Goal: Communication & Community: Answer question/provide support

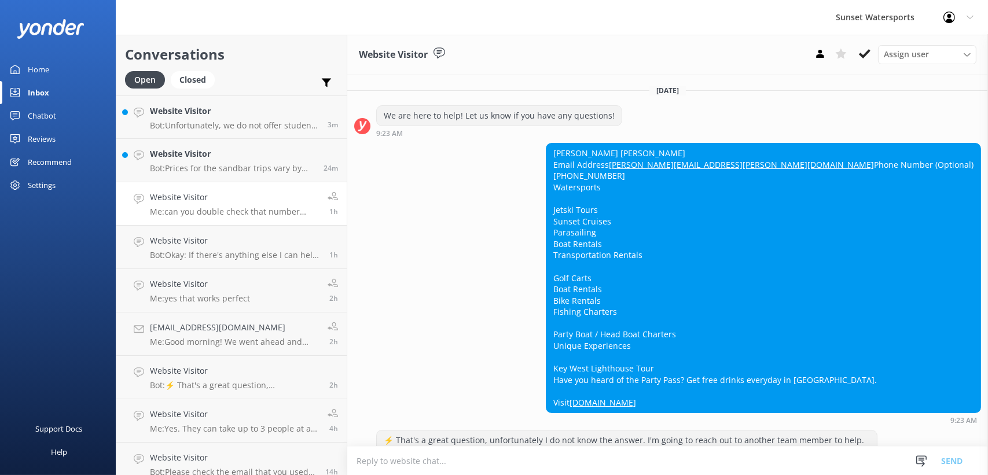
scroll to position [4568, 0]
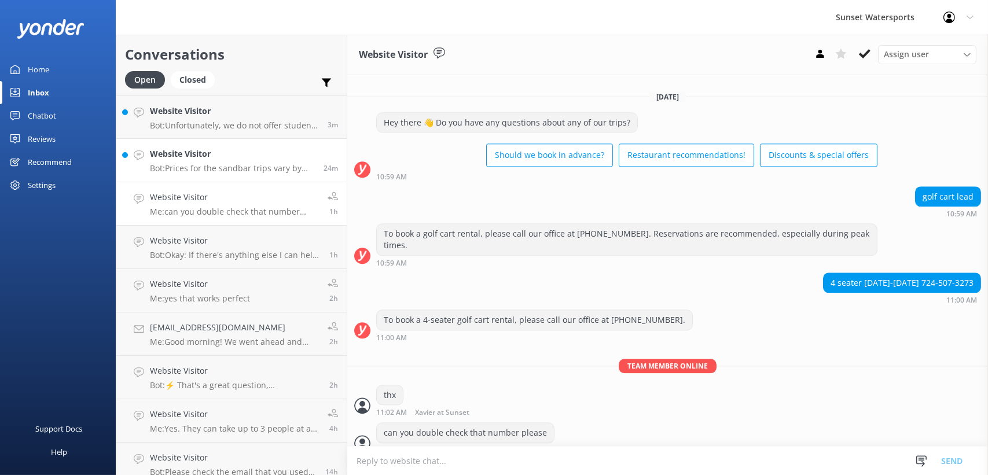
click at [254, 168] on p "Bot: Prices for the sandbar trips vary by date and availability. For the most u…" at bounding box center [232, 168] width 165 height 10
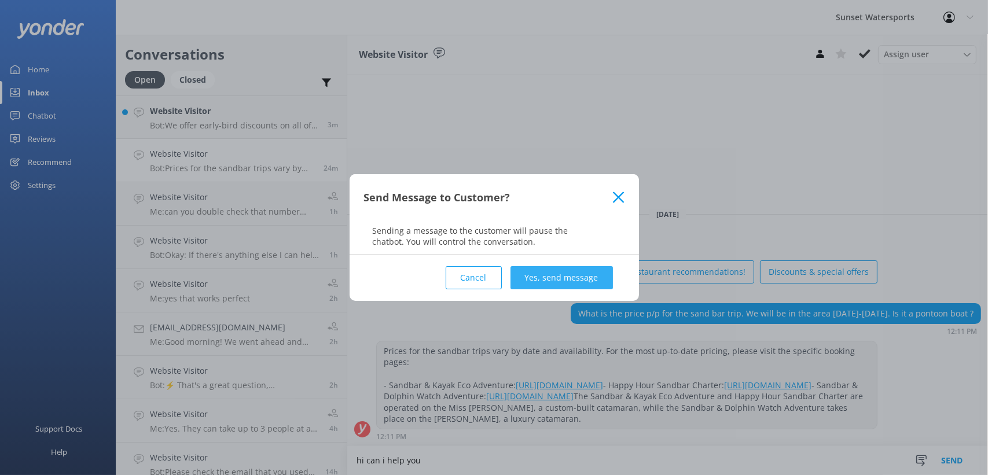
type textarea "hi can i help you"
click at [552, 270] on button "Yes, send message" at bounding box center [562, 277] width 102 height 23
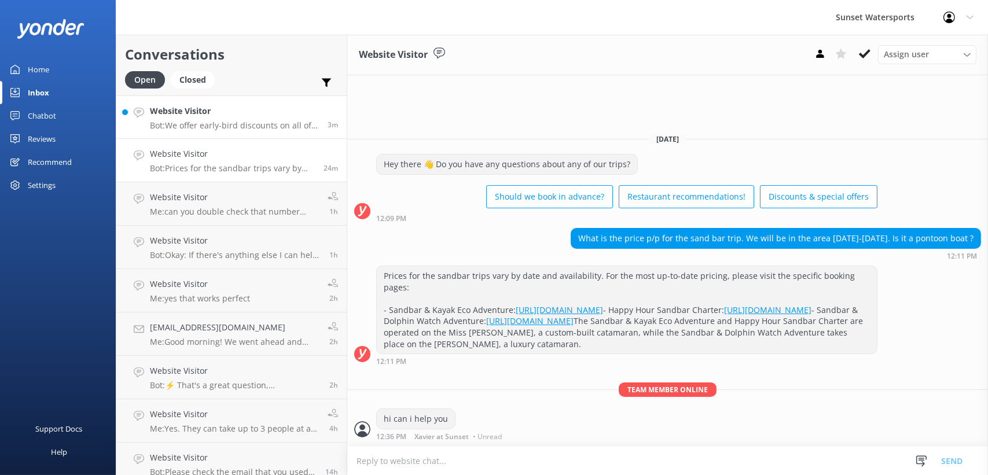
click at [234, 130] on p "Bot: We offer early-bird discounts on all of our morning trips. When you book d…" at bounding box center [234, 125] width 169 height 10
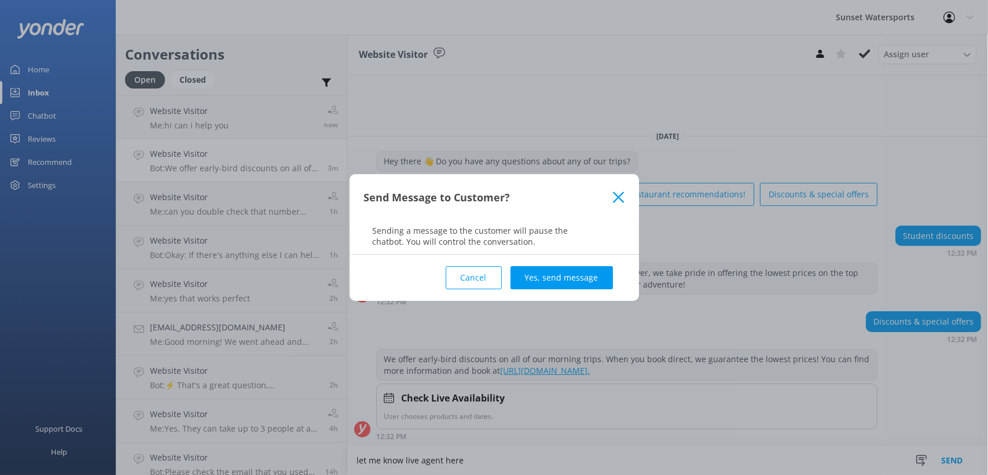
type textarea "let me know live agent here"
click at [589, 289] on div "Cancel Yes, send message" at bounding box center [494, 278] width 260 height 46
click at [586, 281] on button "Yes, send message" at bounding box center [562, 277] width 102 height 23
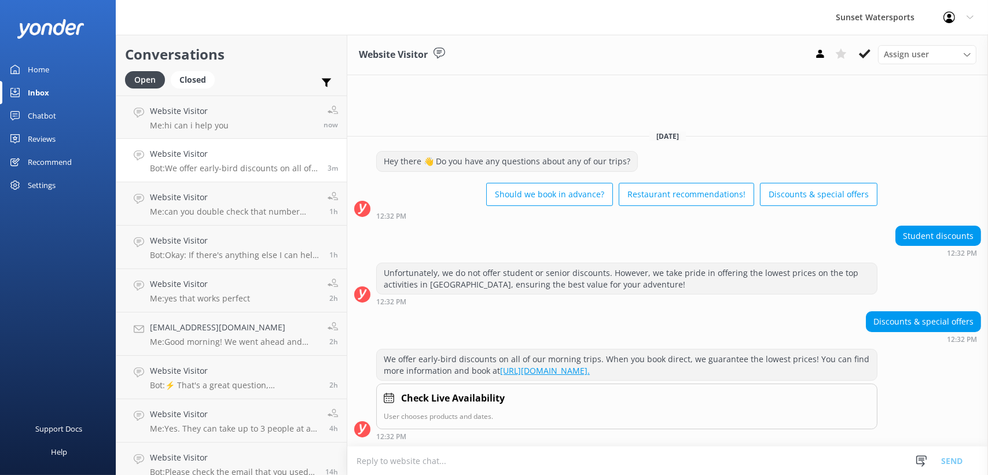
scroll to position [28, 0]
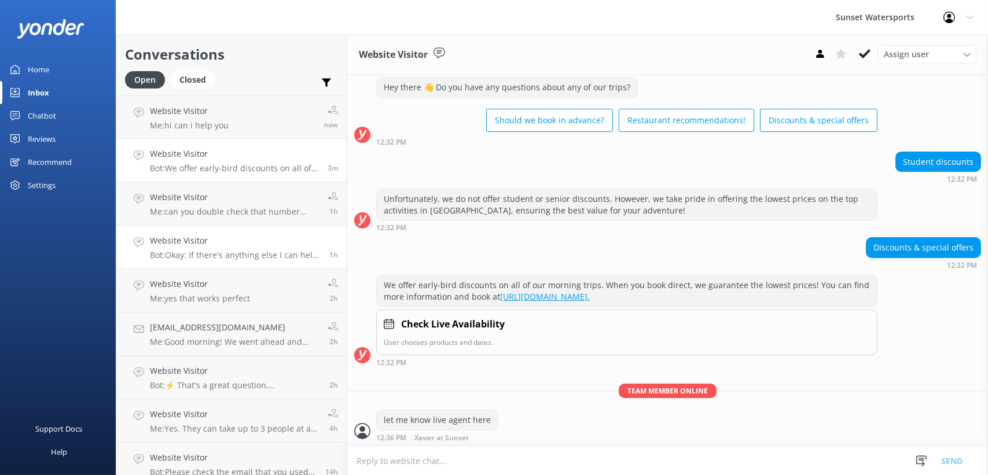
click at [229, 253] on p "Bot: Okay: If there's anything else I can help with, let me know!" at bounding box center [235, 255] width 171 height 10
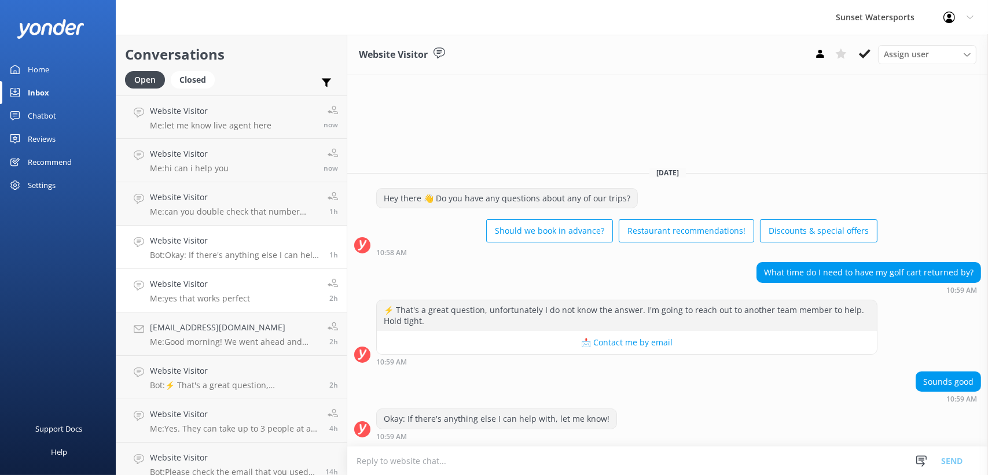
click at [211, 301] on p "Me: yes that works perfect" at bounding box center [200, 298] width 100 height 10
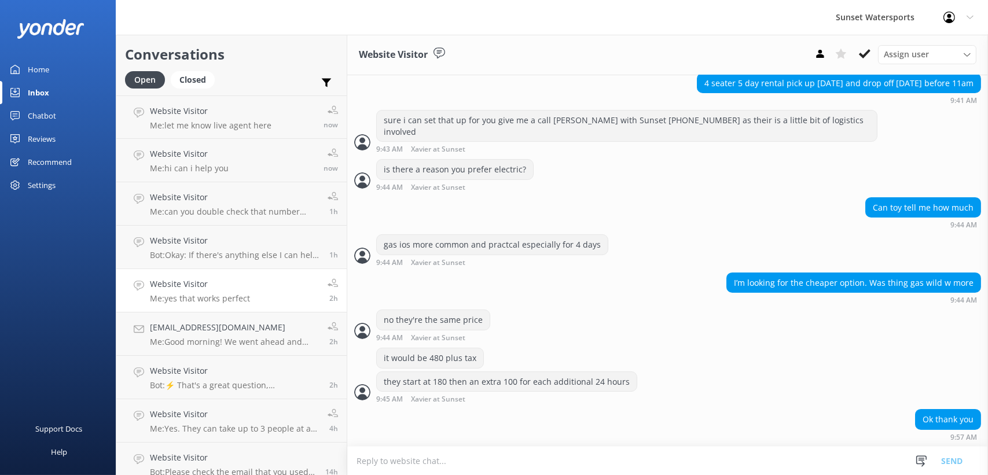
scroll to position [423, 0]
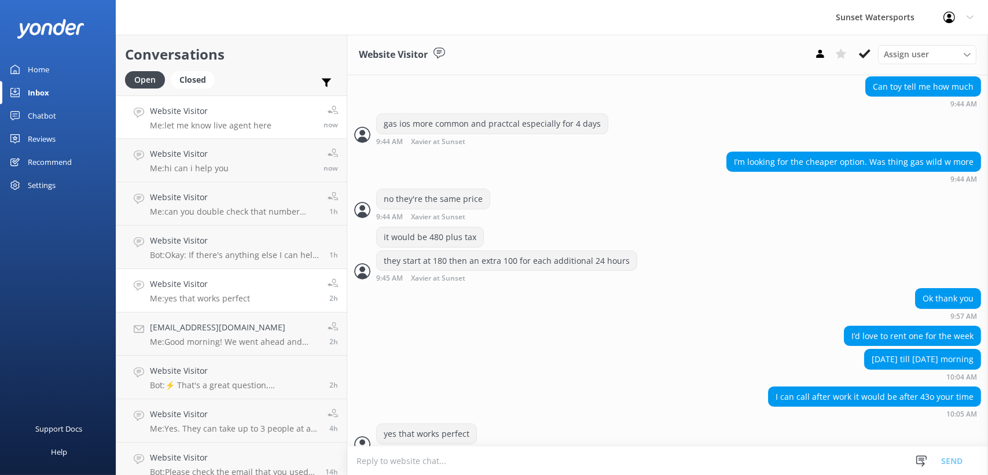
click at [238, 118] on div "Website Visitor Me: let me know live agent here" at bounding box center [211, 117] width 122 height 25
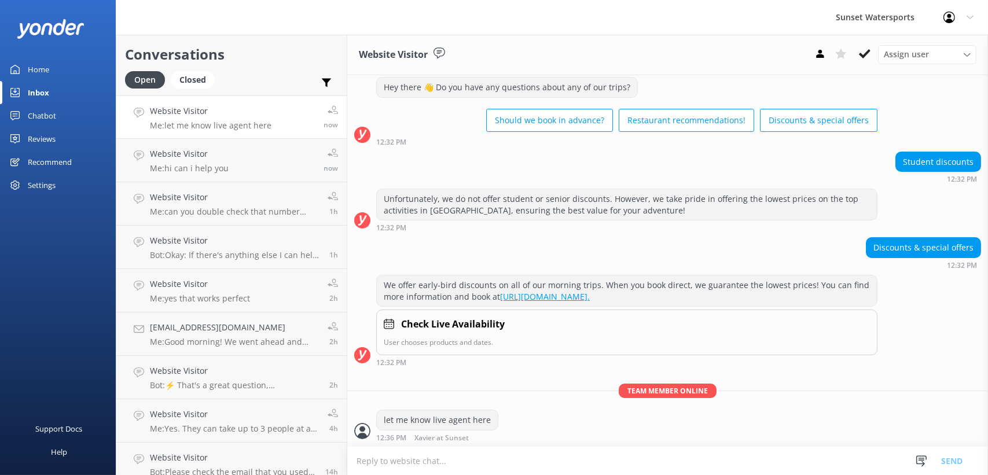
click at [461, 471] on textarea at bounding box center [667, 461] width 641 height 28
type textarea "we do have great prices our morning snorkel is only 45.95"
click at [953, 464] on button "Send" at bounding box center [951, 460] width 43 height 29
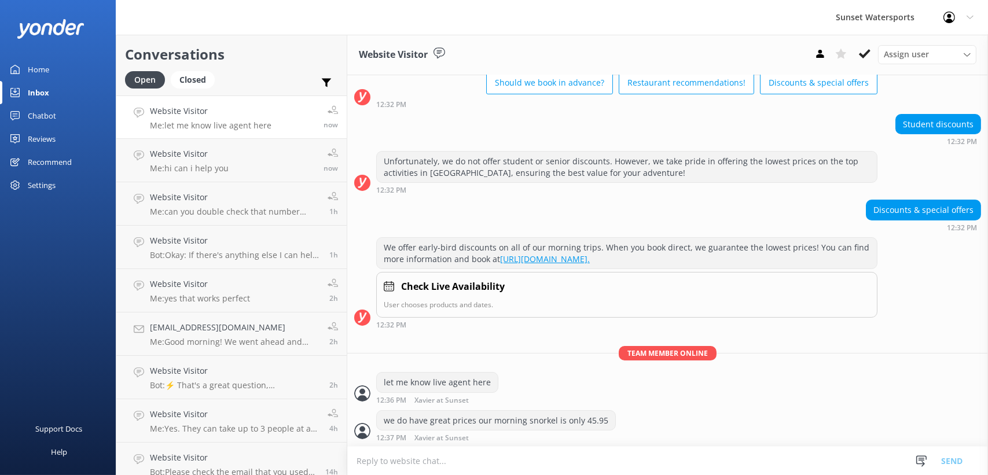
click at [539, 458] on textarea at bounding box center [667, 461] width 641 height 28
type textarea "what trip were you looking at?"
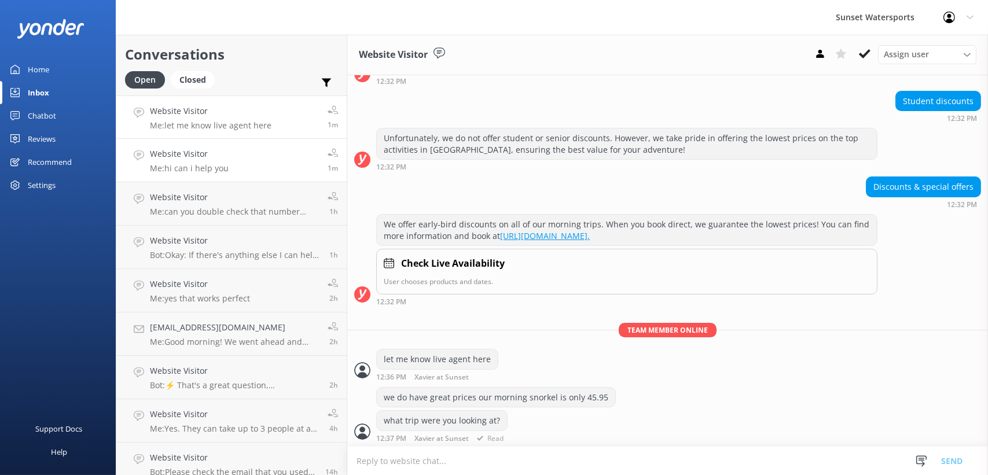
click at [273, 167] on link "Website Visitor Me: hi can i help you 1m" at bounding box center [231, 160] width 230 height 43
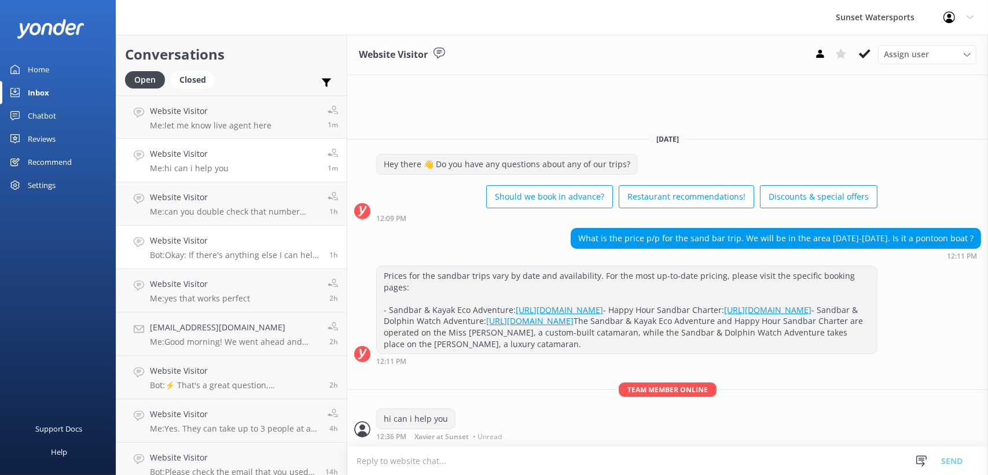
click at [220, 251] on p "Bot: Okay: If there's anything else I can help with, let me know!" at bounding box center [235, 255] width 171 height 10
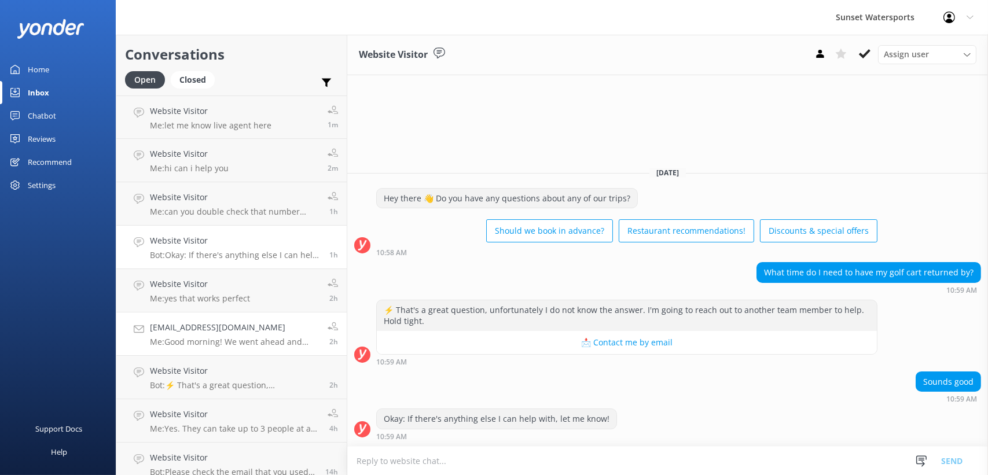
click at [211, 343] on p "Me: Good morning! We went ahead and fixed that email you should be receiving a …" at bounding box center [234, 342] width 169 height 10
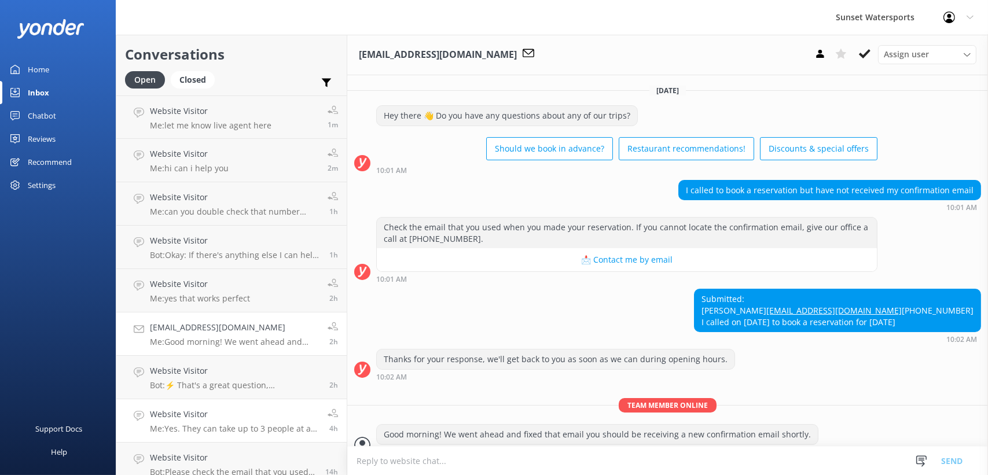
scroll to position [61, 0]
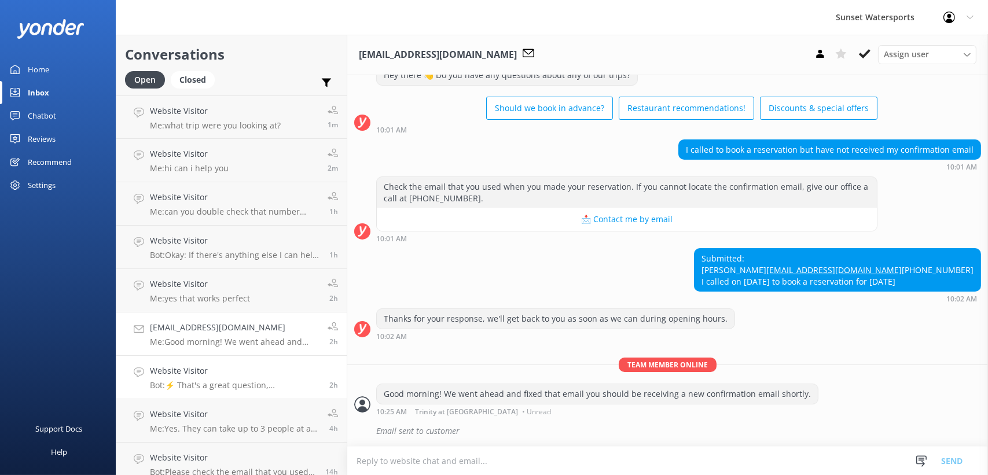
click at [248, 383] on p "Bot: ⚡ That's a great question, unfortunately I do not know the answer. I'm goi…" at bounding box center [235, 385] width 171 height 10
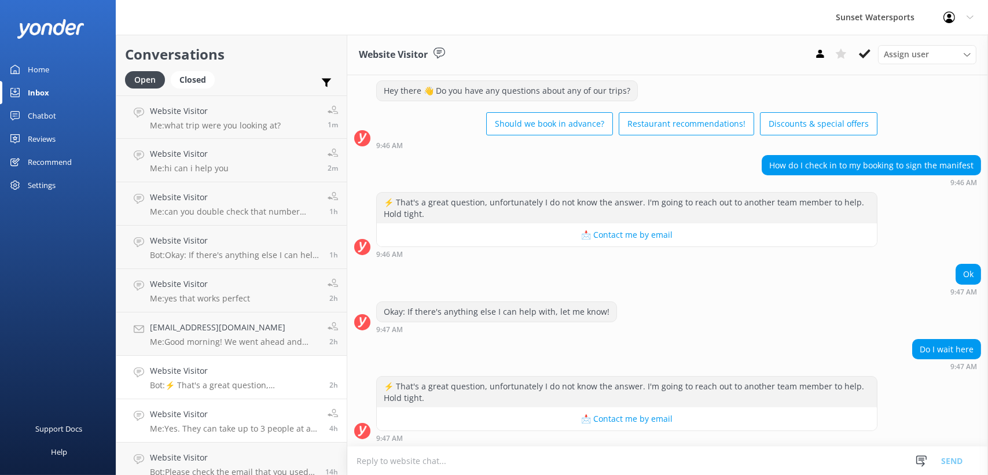
scroll to position [10, 0]
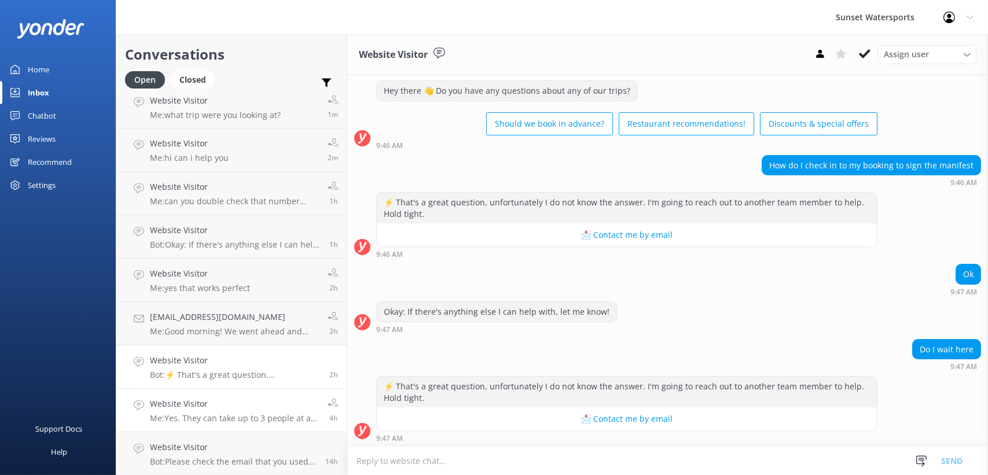
click at [243, 427] on link "Website Visitor Me: Yes. They can take up to 3 people at a time on each flight!…" at bounding box center [231, 410] width 230 height 43
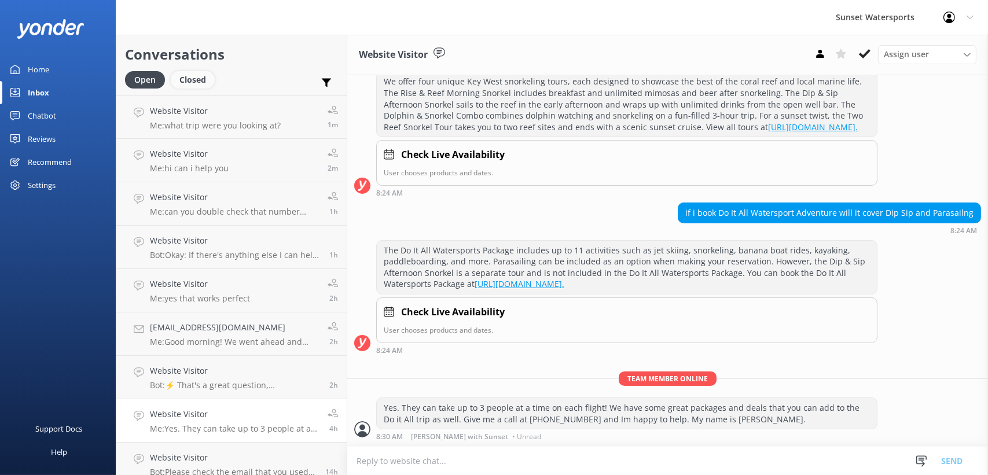
click at [194, 78] on div "Closed" at bounding box center [193, 79] width 44 height 17
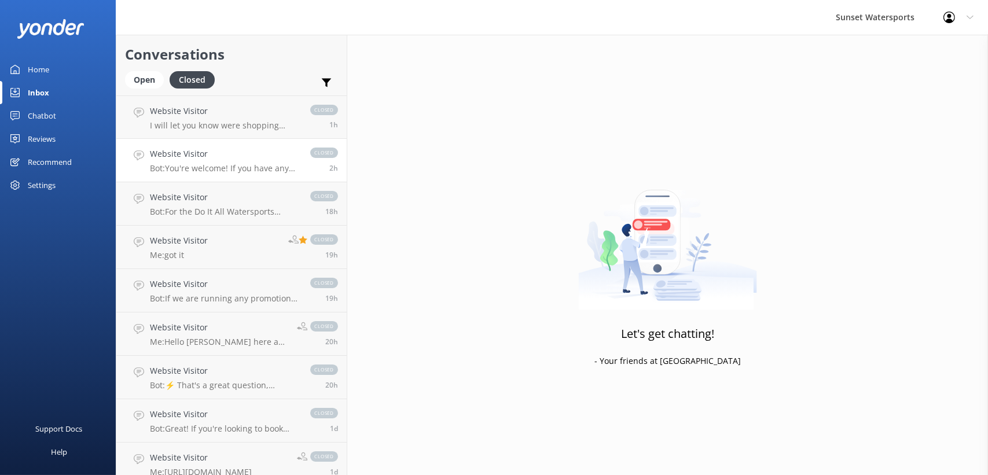
click at [250, 160] on h4 "Website Visitor" at bounding box center [224, 154] width 149 height 13
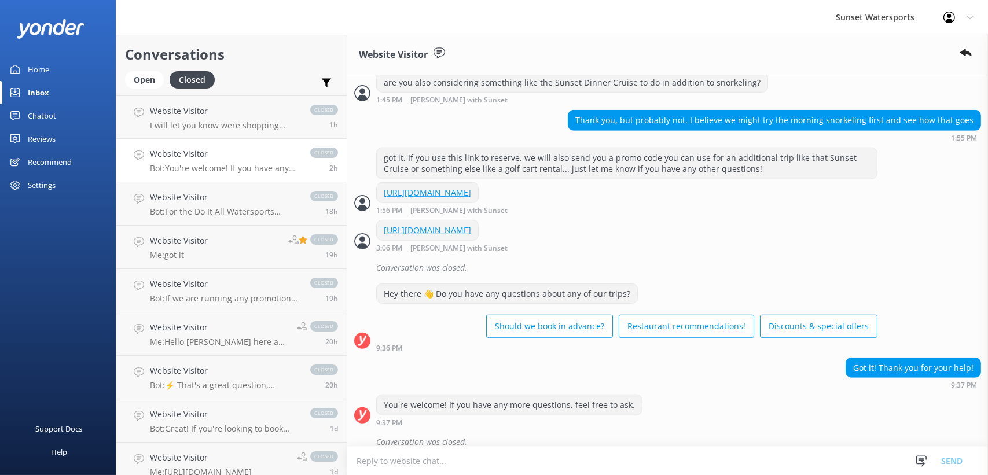
scroll to position [1420, 0]
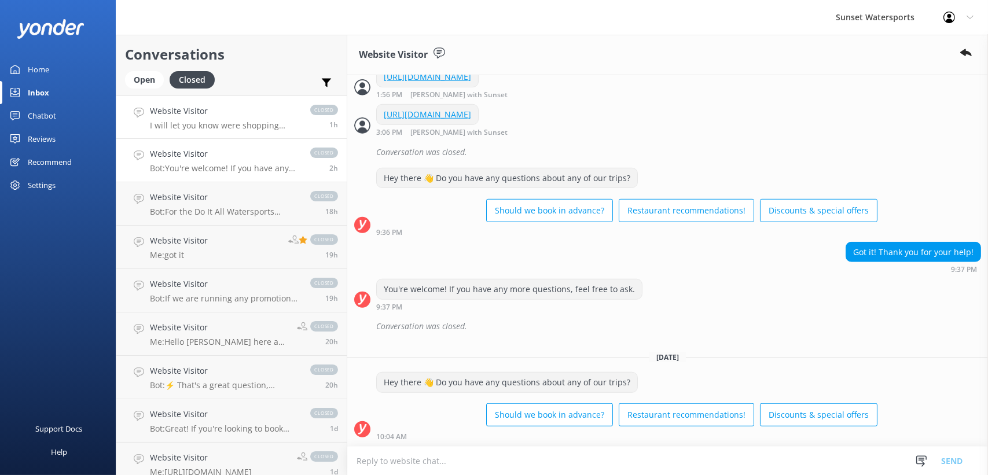
click at [263, 117] on h4 "Website Visitor" at bounding box center [224, 111] width 149 height 13
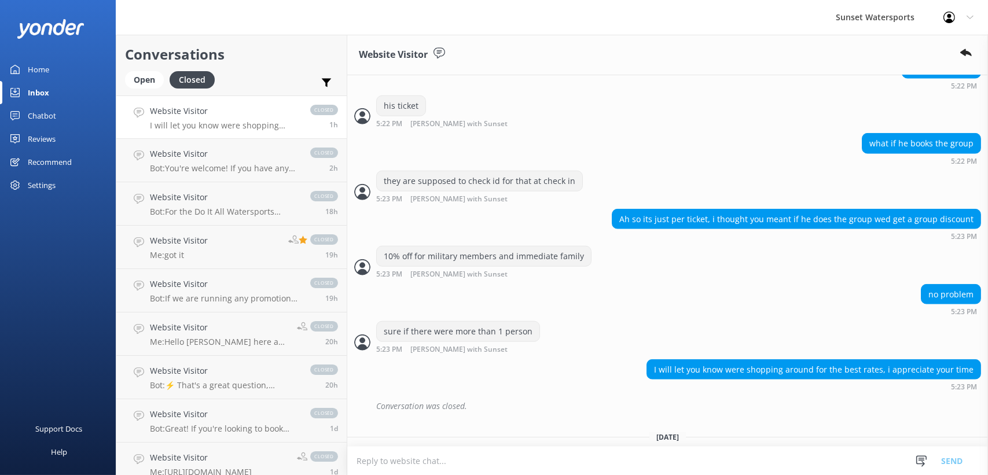
scroll to position [1779, 0]
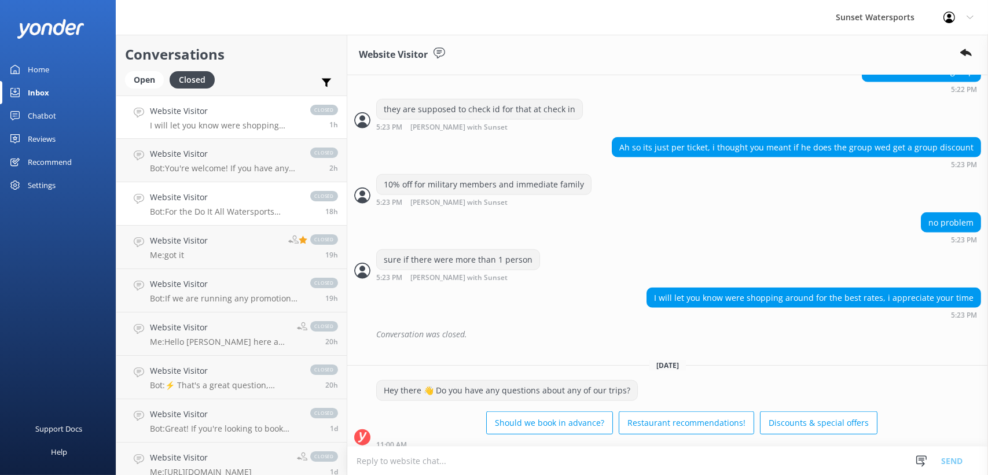
click at [236, 199] on h4 "Website Visitor" at bounding box center [224, 197] width 149 height 13
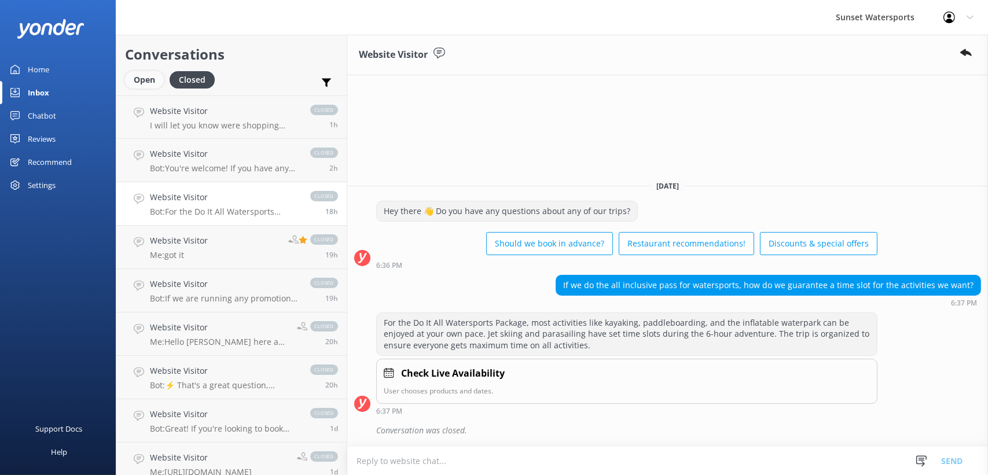
click at [138, 87] on div "Open" at bounding box center [144, 79] width 39 height 17
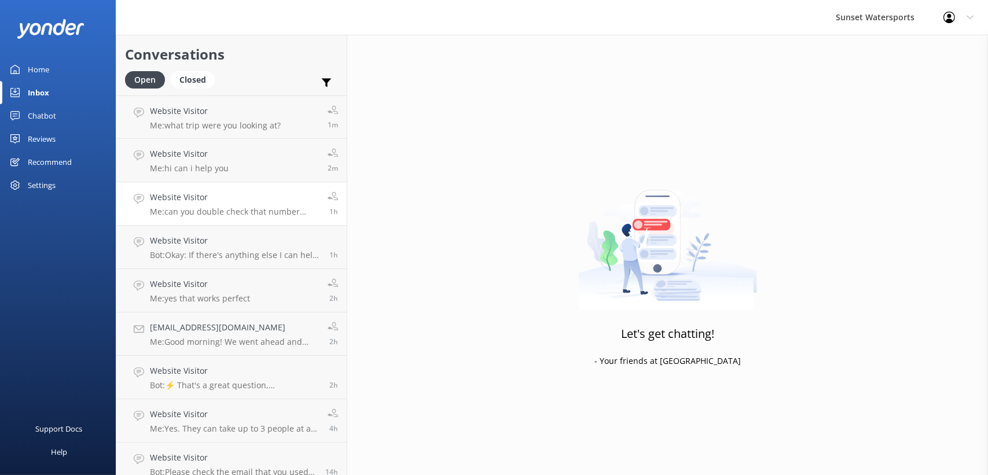
click at [271, 210] on p "Me: can you double check that number please" at bounding box center [234, 212] width 169 height 10
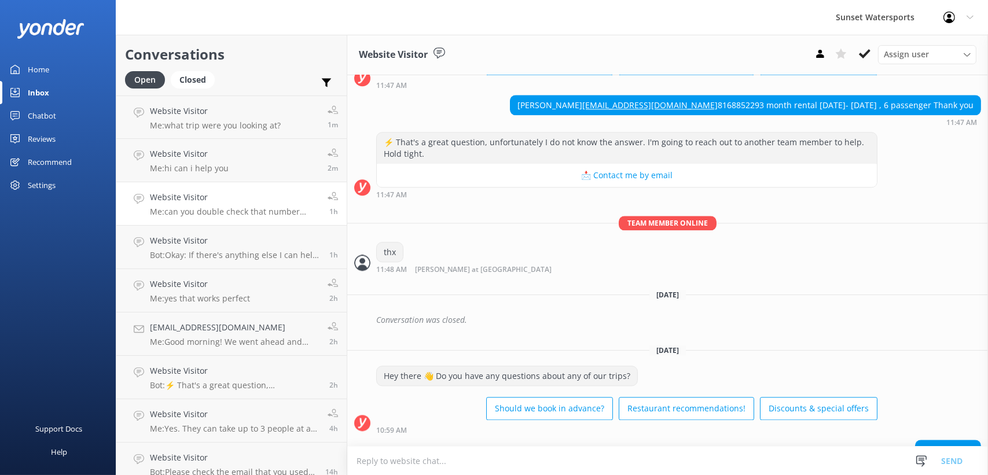
scroll to position [4568, 0]
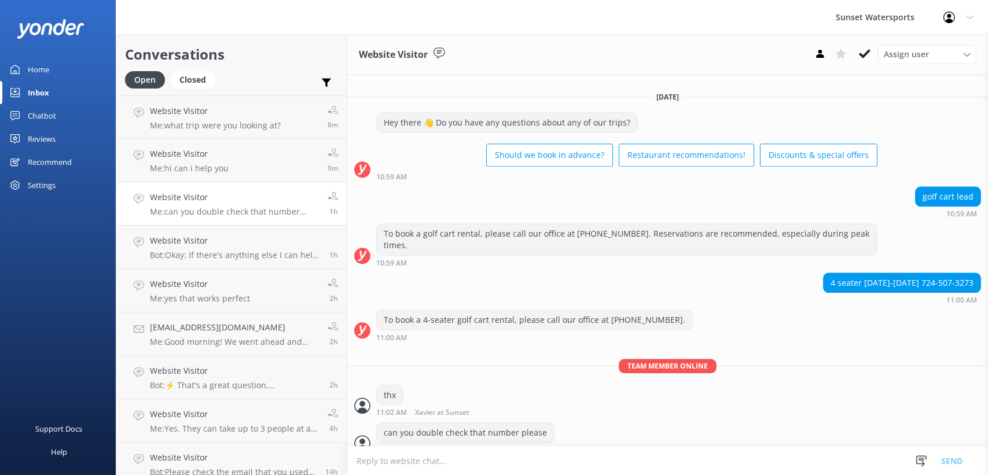
click at [52, 91] on link "Inbox" at bounding box center [58, 92] width 116 height 23
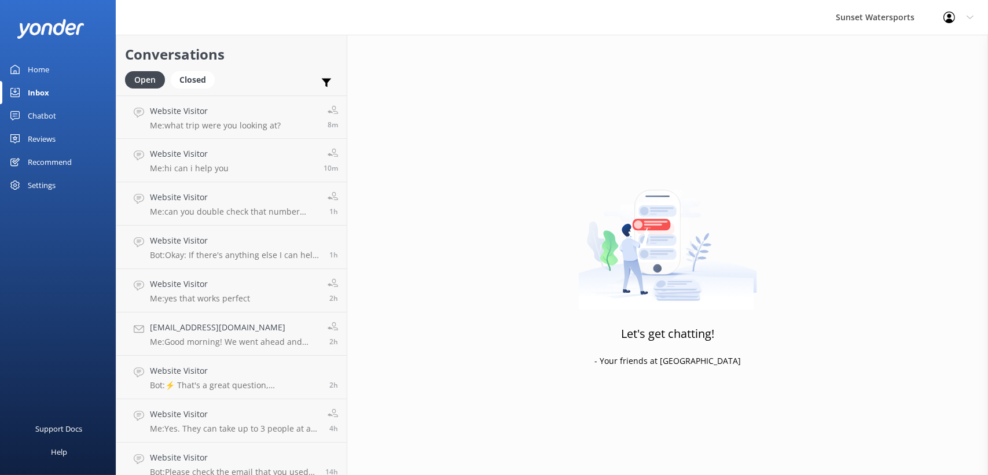
click at [36, 95] on div "Inbox" at bounding box center [38, 92] width 21 height 23
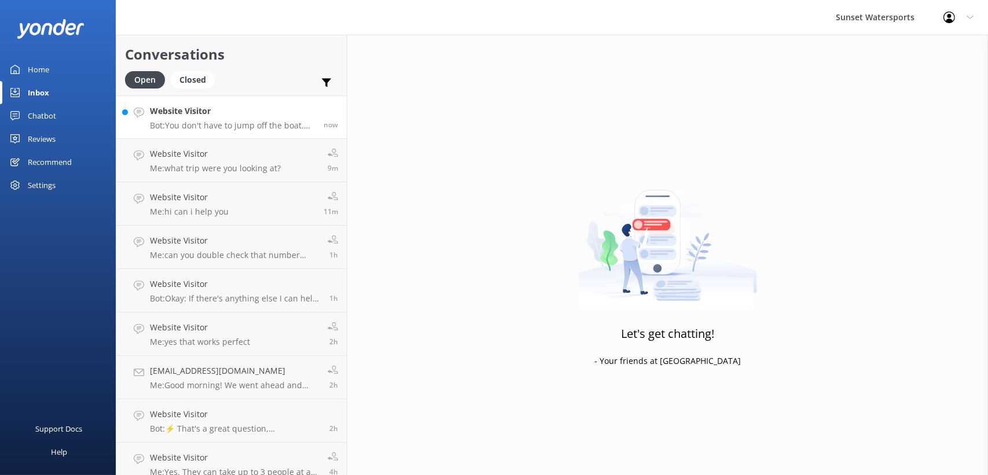
click at [259, 128] on p "Bot: You don't have to jump off the boat. Our boats have multiple platforms and…" at bounding box center [232, 125] width 165 height 10
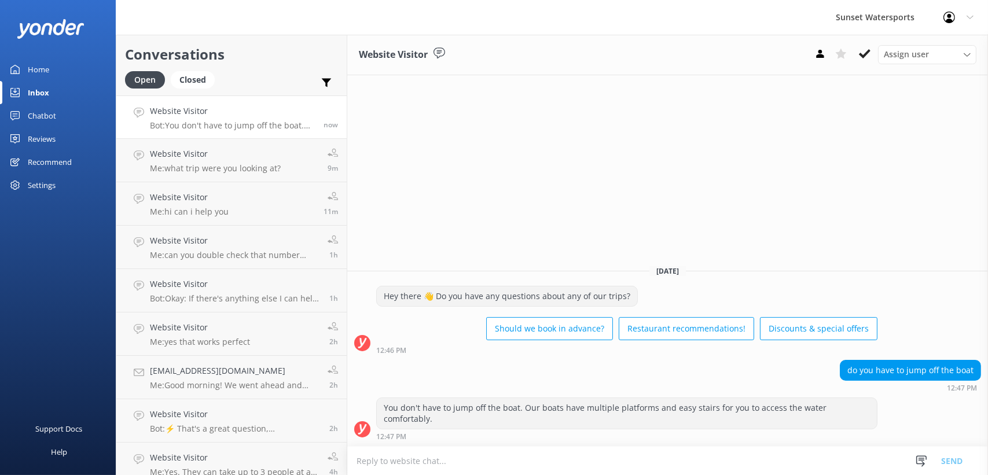
click at [517, 468] on textarea at bounding box center [667, 461] width 641 height 28
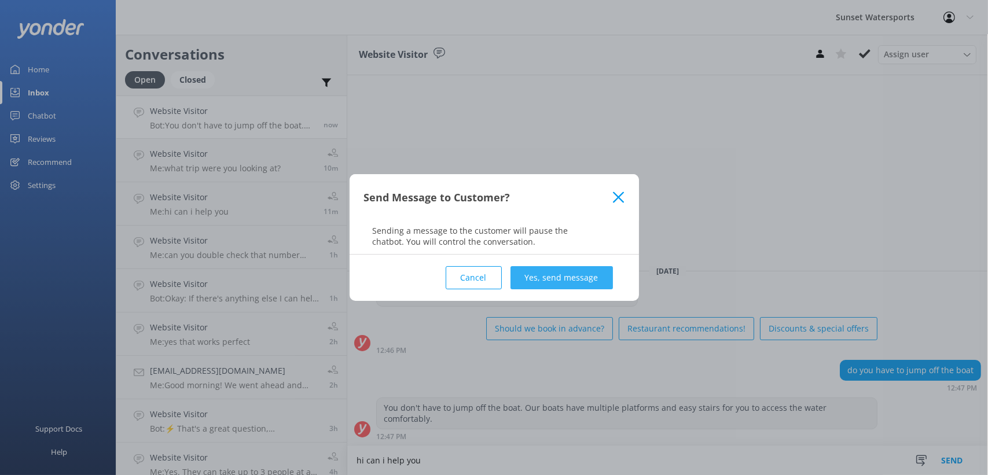
type textarea "hi can i help you"
click at [530, 277] on button "Yes, send message" at bounding box center [562, 277] width 102 height 23
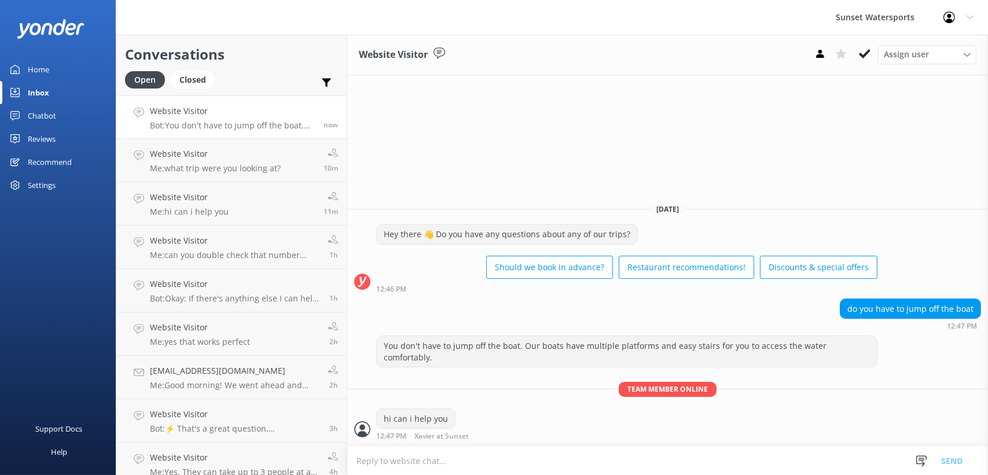
click at [430, 462] on textarea at bounding box center [667, 461] width 641 height 28
type textarea "live agent here"
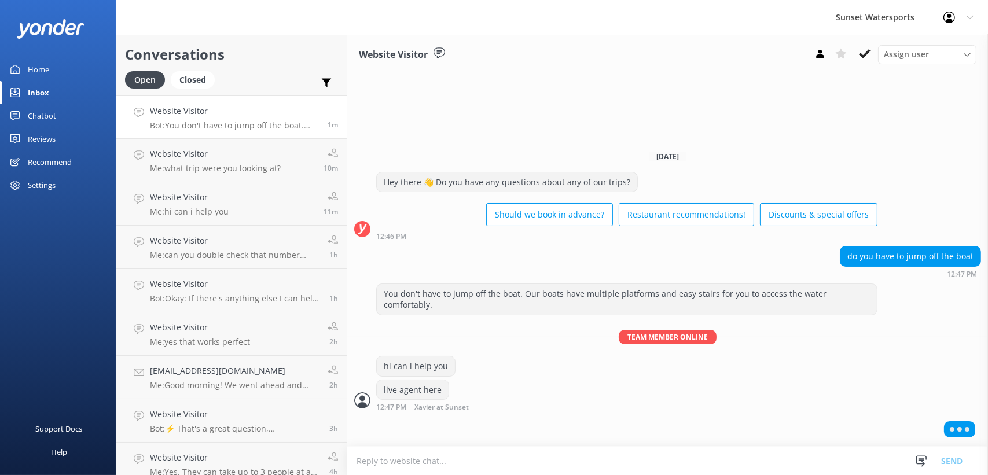
click at [423, 468] on textarea at bounding box center [667, 461] width 641 height 28
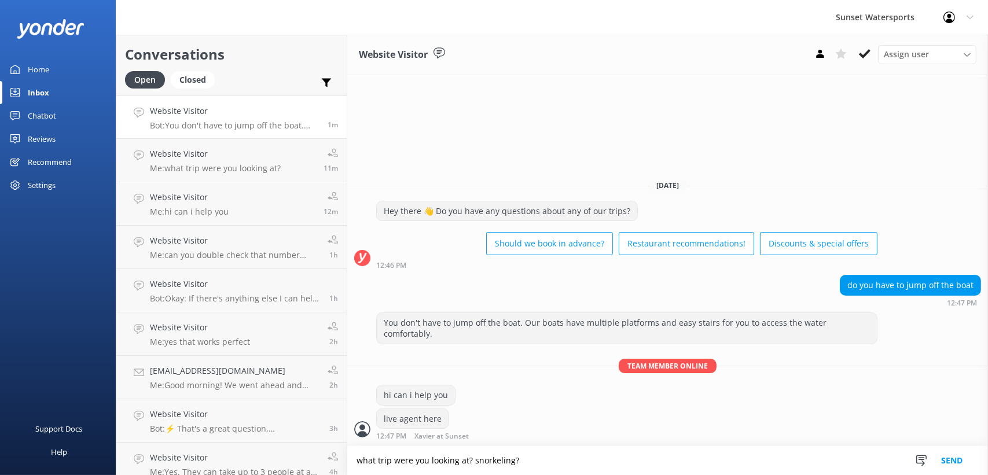
type textarea "what trip were you looking at? snorkeling?"
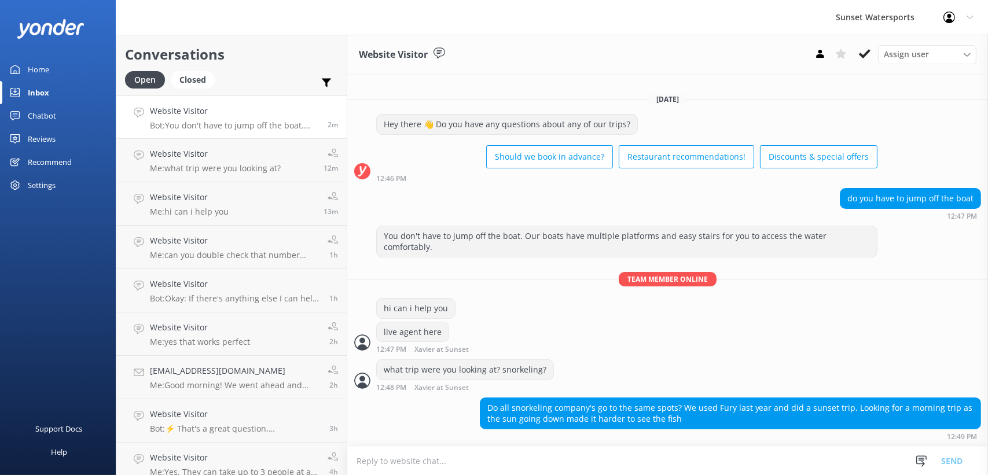
click at [464, 468] on textarea at bounding box center [667, 461] width 641 height 28
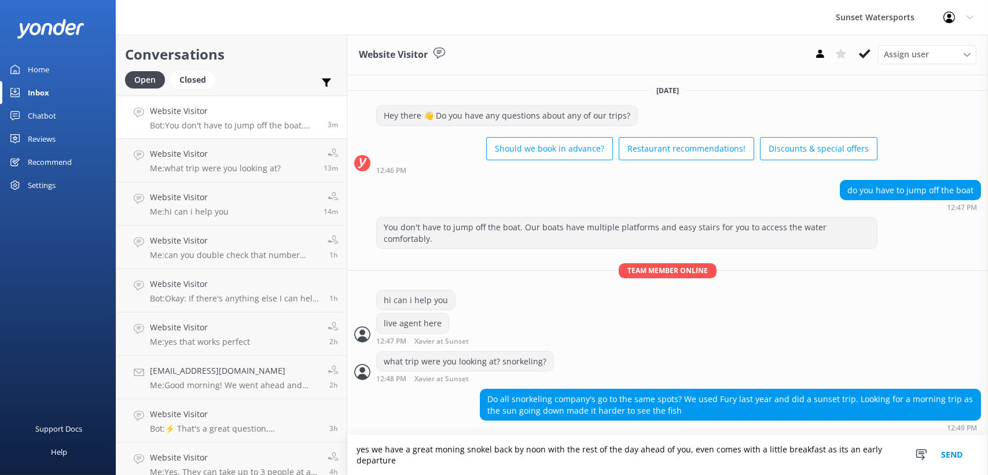
type textarea "yes we have a great moning snokel back by noon with the rest of the day ahead o…"
click at [952, 454] on button "Send" at bounding box center [951, 455] width 43 height 40
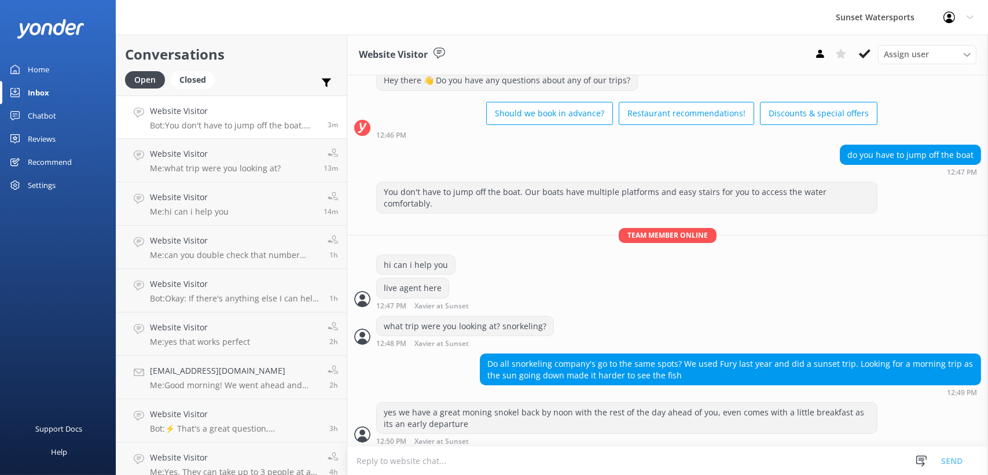
scroll to position [38, 0]
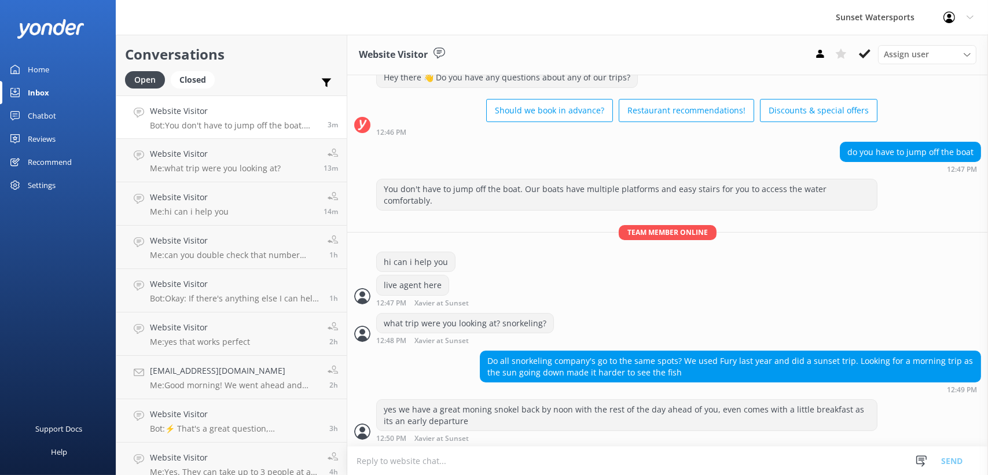
click at [475, 459] on textarea at bounding box center [667, 461] width 641 height 28
type textarea "9 to 12"
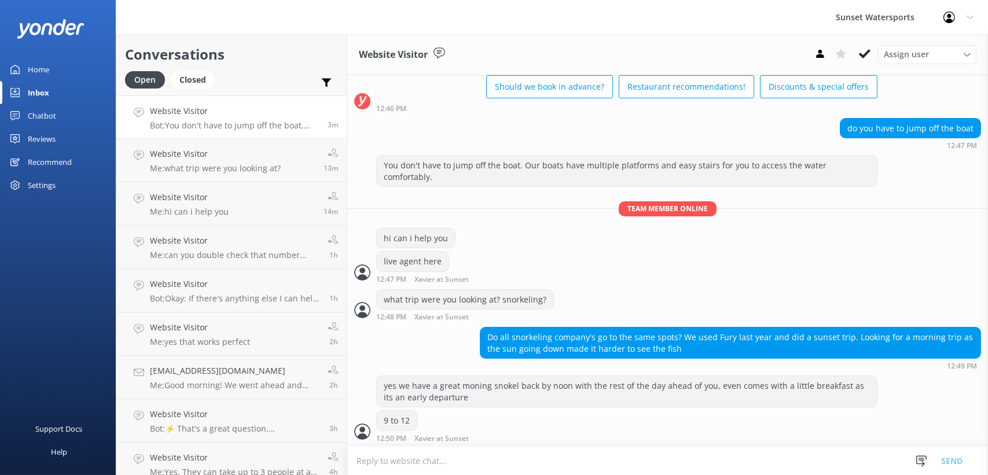
click at [513, 471] on textarea at bounding box center [667, 461] width 641 height 28
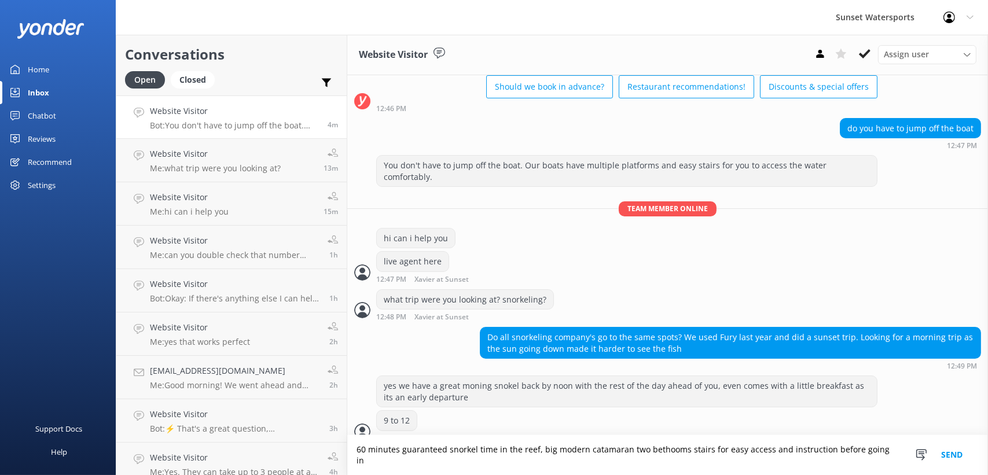
type textarea "60 minutes guaranteed snorkel time in the reef, big modern catamaran two bethoo…"
click at [955, 462] on button "Send" at bounding box center [951, 455] width 43 height 40
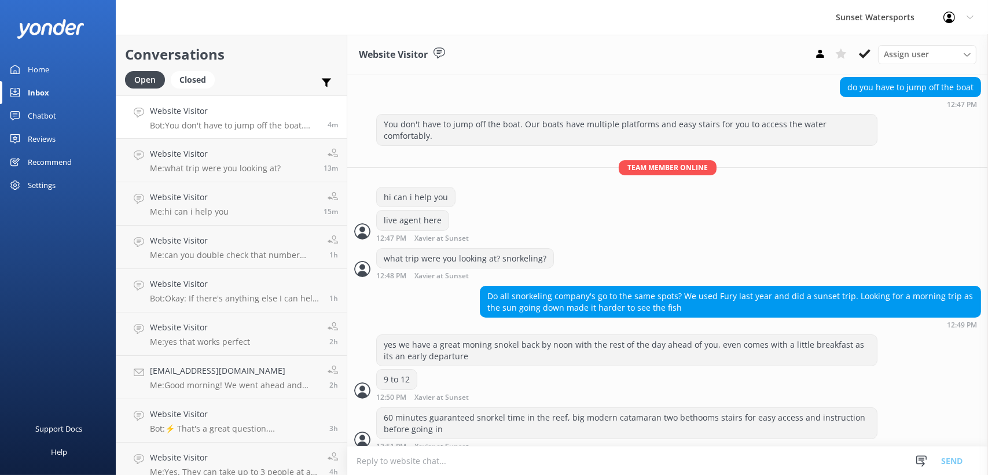
scroll to position [111, 0]
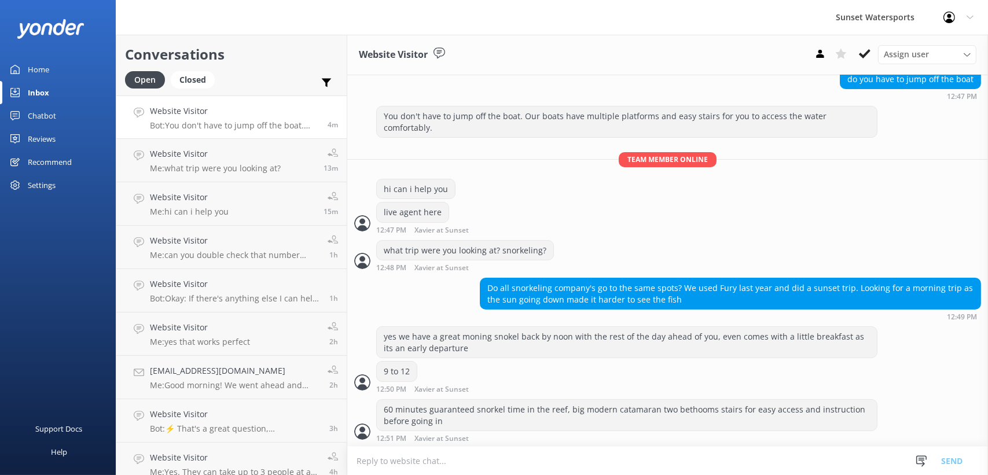
click at [468, 466] on textarea at bounding box center [667, 461] width 641 height 28
type textarea "unlimited refreshmants both alcoholic and non alcoholic"
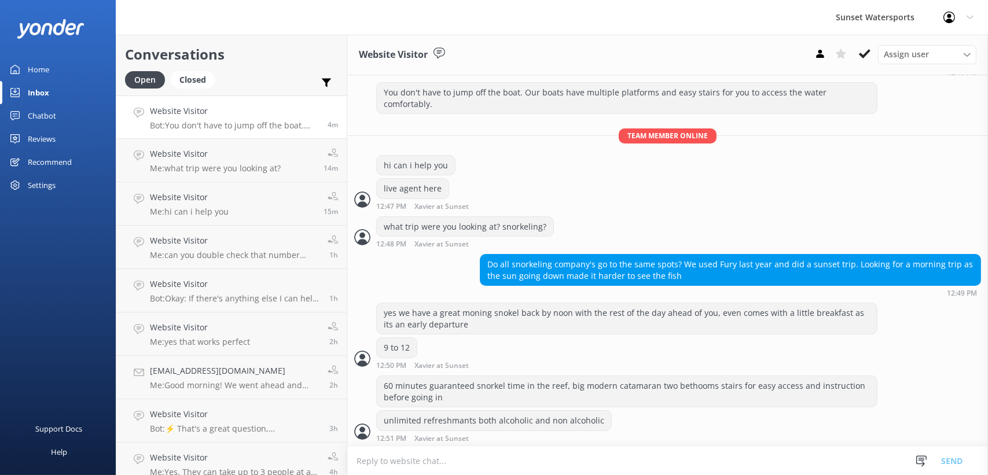
click at [417, 468] on textarea at bounding box center [667, 461] width 641 height 28
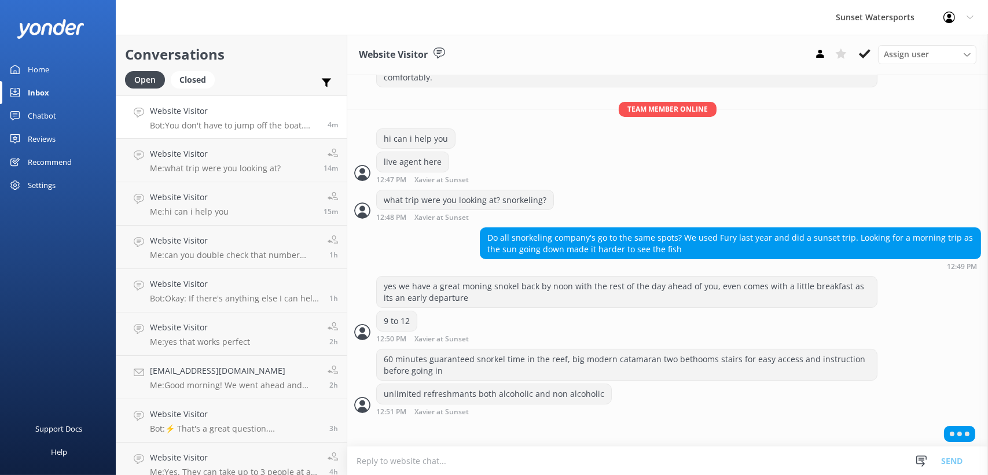
drag, startPoint x: 397, startPoint y: 460, endPoint x: 665, endPoint y: 470, distance: 268.2
click at [665, 470] on textarea at bounding box center [667, 461] width 641 height 28
drag, startPoint x: 393, startPoint y: 462, endPoint x: 567, endPoint y: 452, distance: 174.0
click at [567, 452] on textarea at bounding box center [667, 461] width 641 height 28
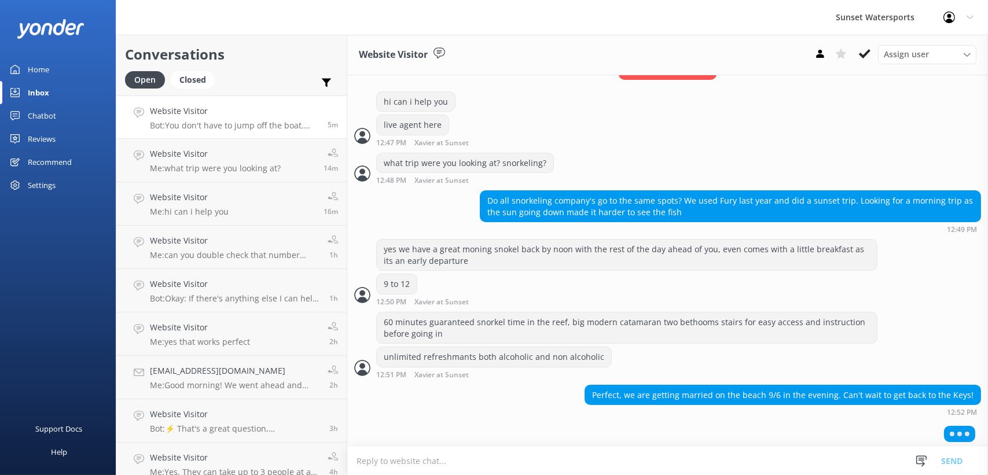
scroll to position [172, 0]
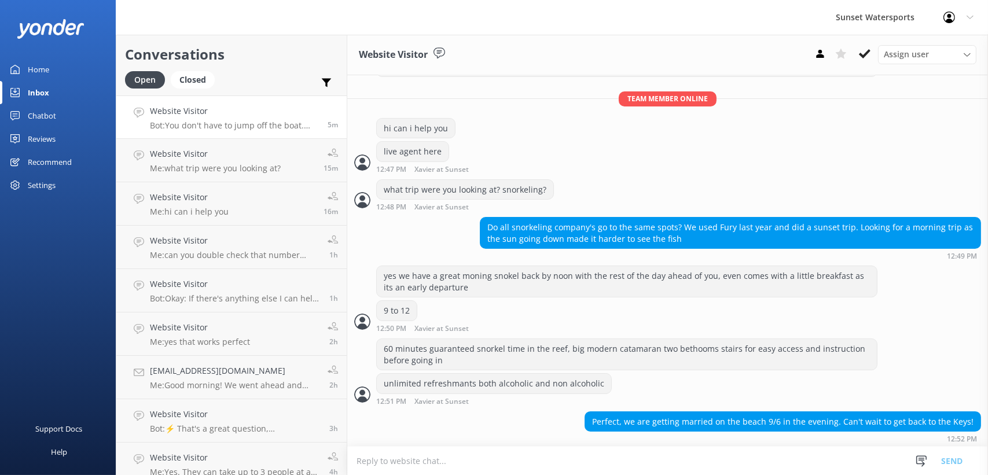
drag, startPoint x: 443, startPoint y: 462, endPoint x: 401, endPoint y: 461, distance: 41.7
click at [401, 461] on textarea at bounding box center [667, 461] width 641 height 28
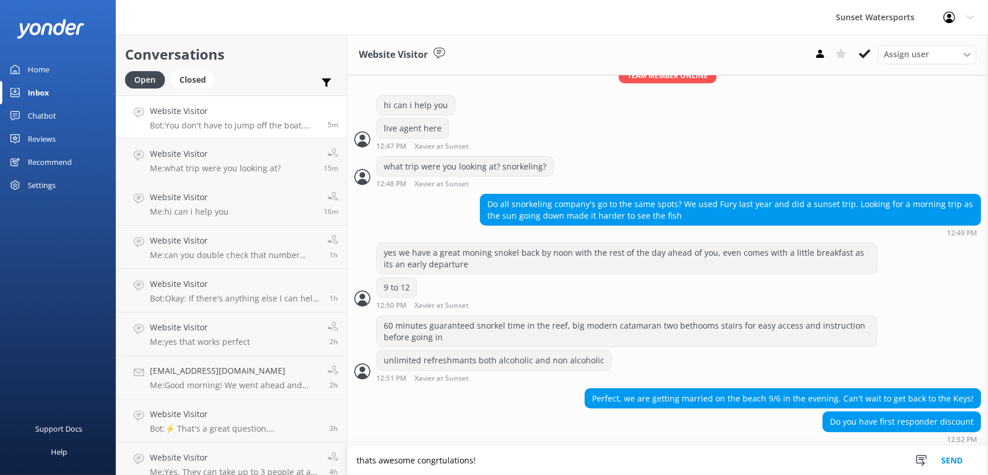
type textarea "thats awesome congrtulations!"
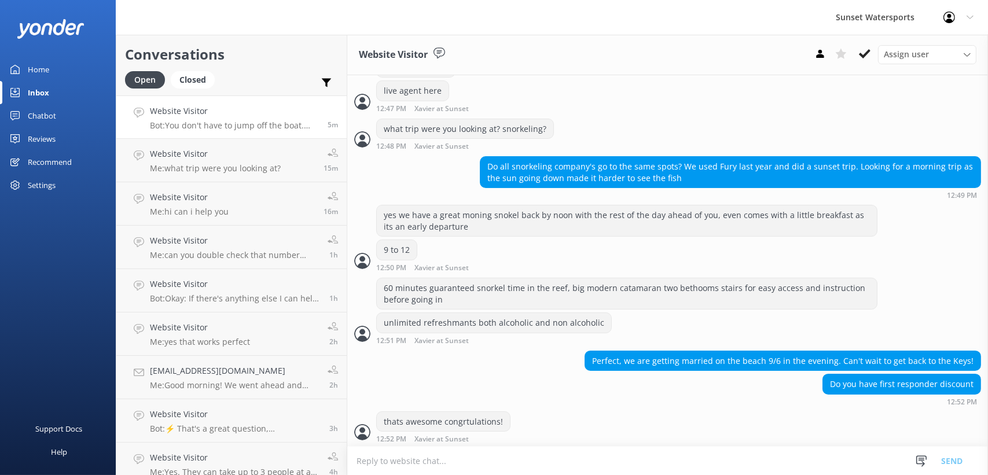
click at [524, 466] on textarea at bounding box center [667, 461] width 641 height 28
type textarea "yes 10 percent"
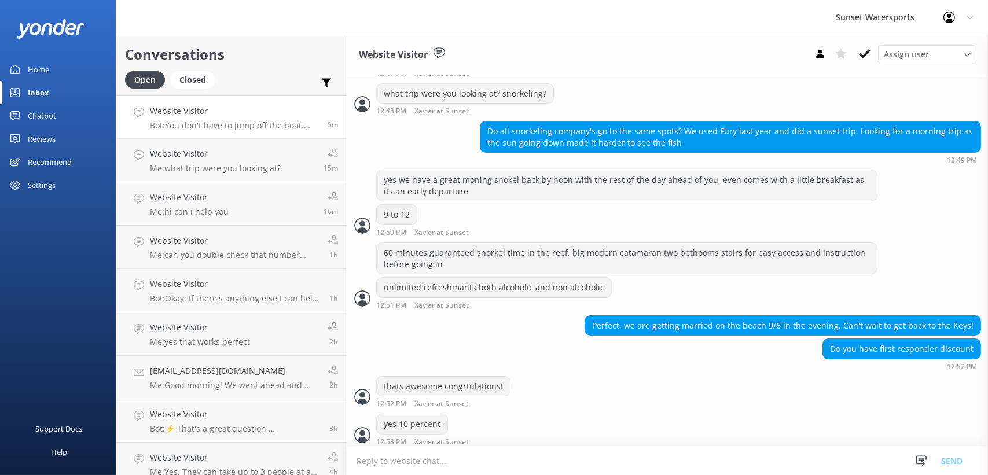
scroll to position [270, 0]
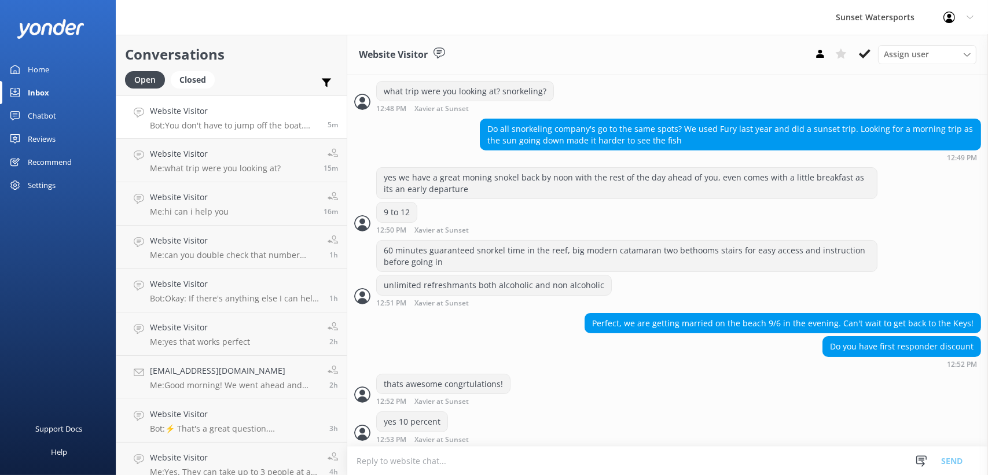
click at [446, 472] on textarea at bounding box center [667, 461] width 641 height 28
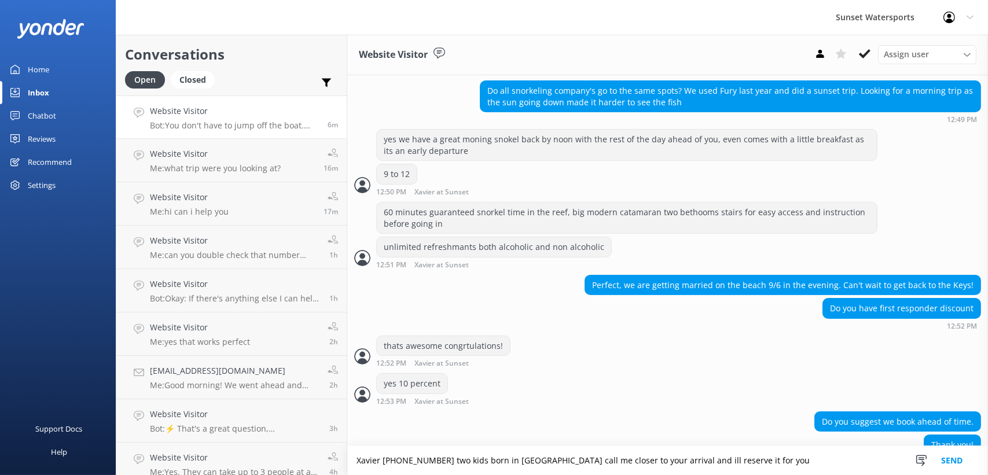
scroll to position [331, 0]
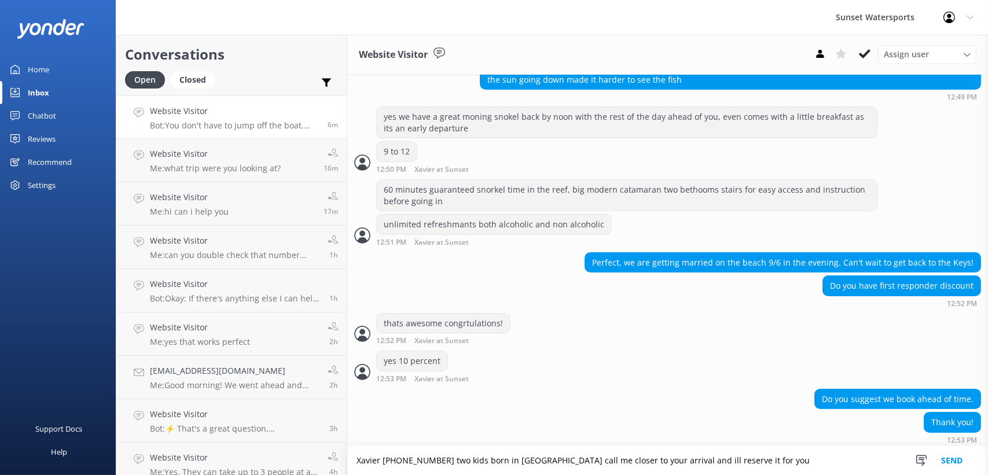
type textarea "Xavier 786-546-2340 two kids born in key west call me closer to your arrival an…"
click at [953, 462] on button "Send" at bounding box center [951, 460] width 43 height 29
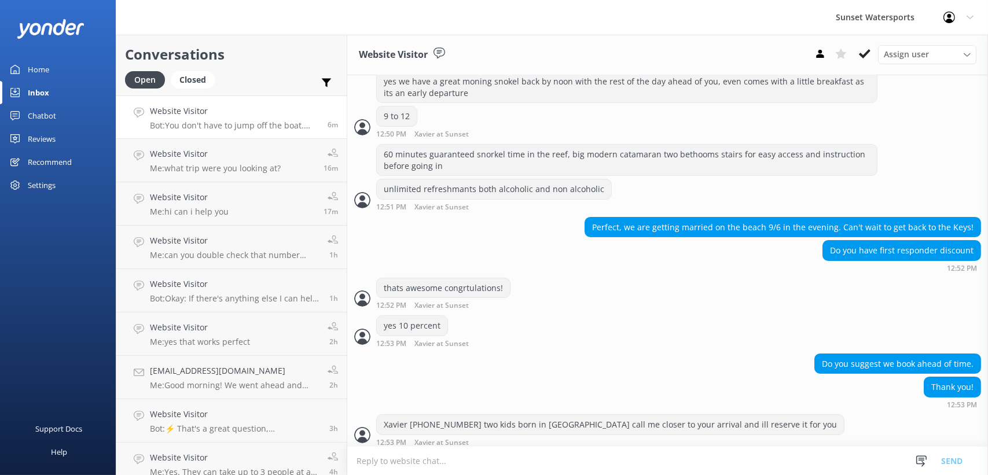
scroll to position [369, 0]
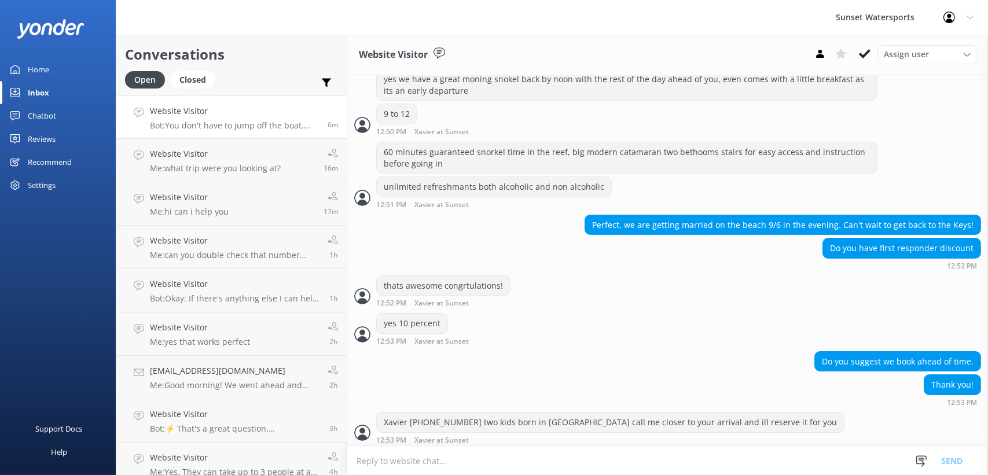
click at [480, 465] on textarea at bounding box center [667, 461] width 641 height 28
paste textarea "https://fareharbor.com/embeds/book/sunsetwatersportskeywest/items/?schedule-uui…"
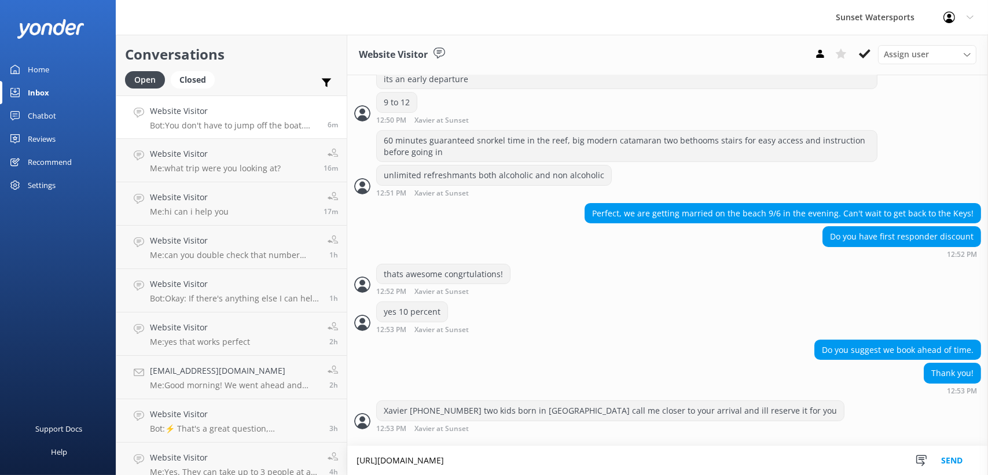
type textarea "https://fareharbor.com/embeds/book/sunsetwatersportskeywest/items/?schedule-uui…"
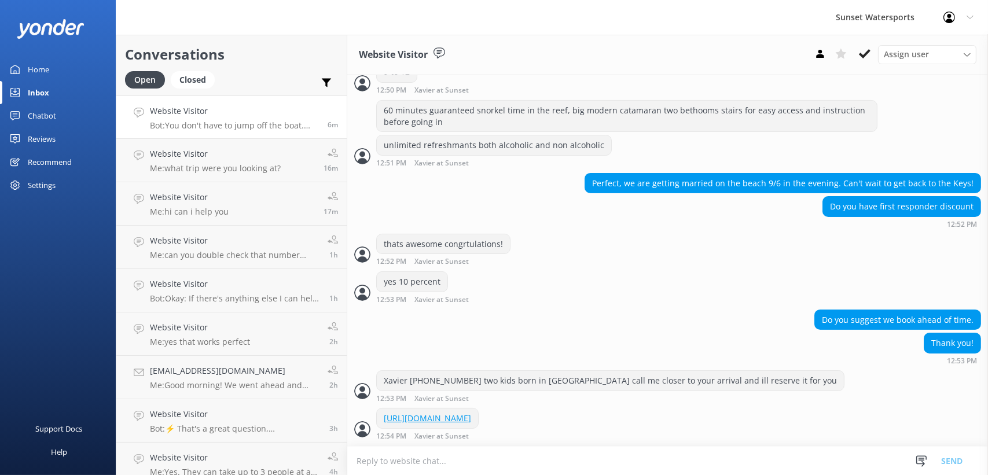
scroll to position [0, 0]
click at [446, 462] on textarea at bounding box center [667, 461] width 641 height 28
type textarea "there is a link as well try puting sun10 in promo space for discount"
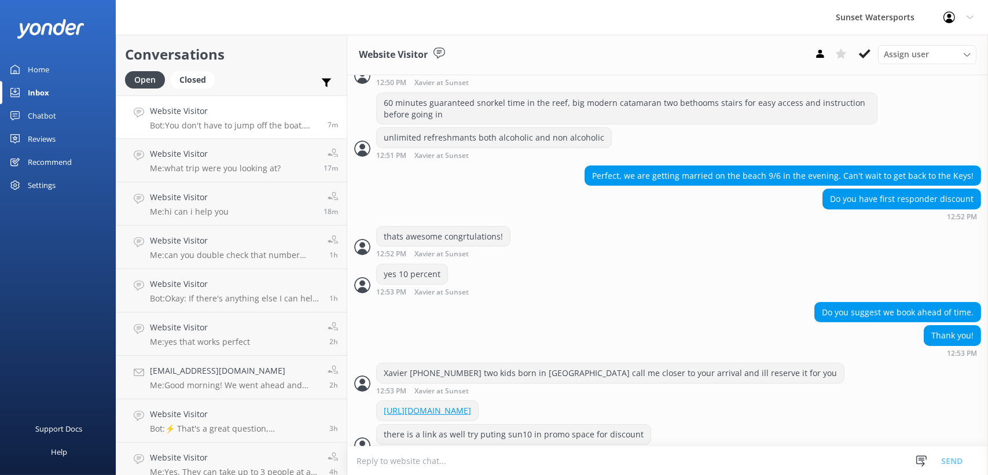
scroll to position [442, 0]
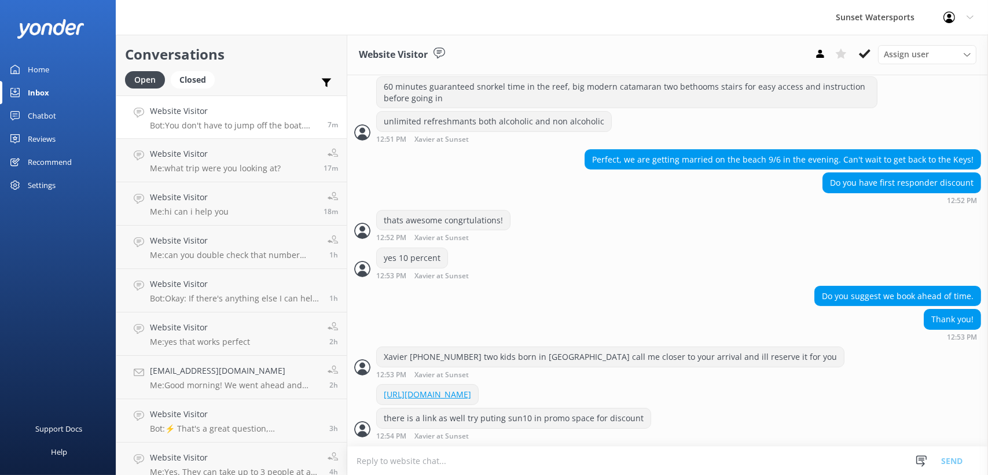
click at [460, 463] on textarea at bounding box center [667, 461] width 641 height 28
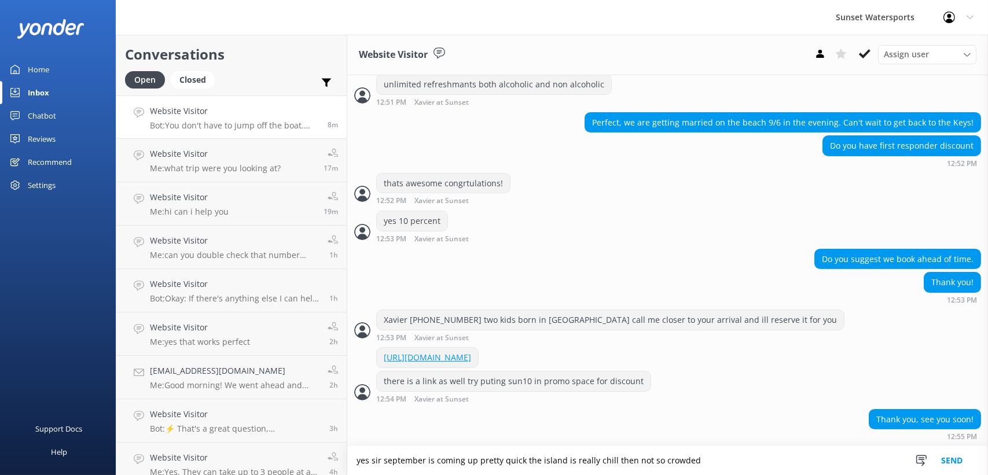
type textarea "yes sir september is coming up pretty quick the island is really chill then not…"
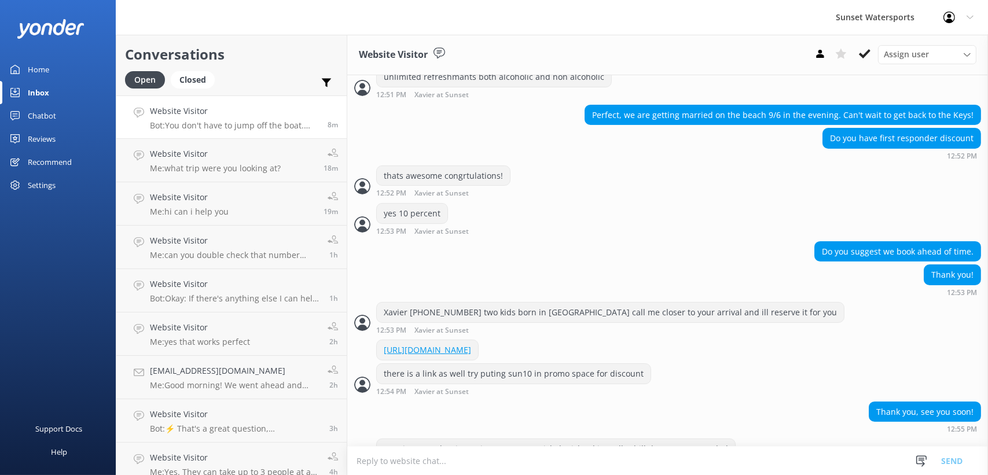
scroll to position [516, 0]
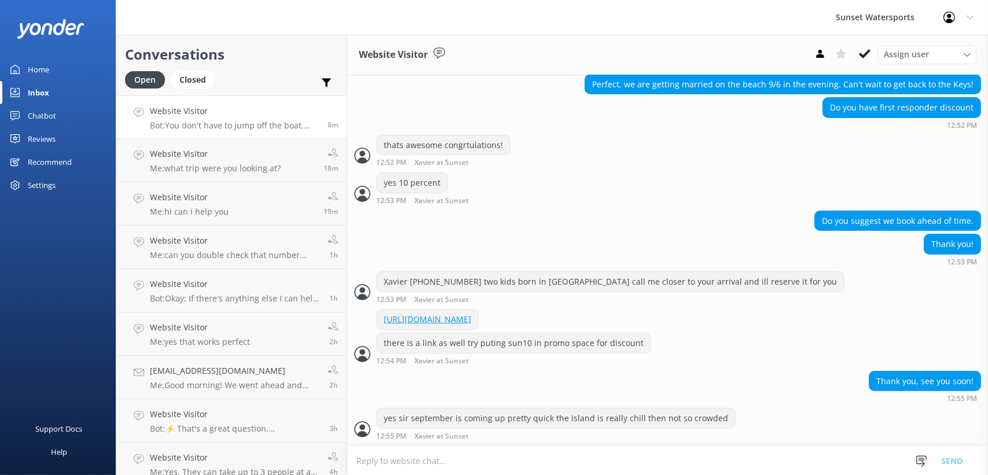
click at [461, 467] on textarea at bounding box center [667, 461] width 641 height 28
type textarea "feel free to reach out anytime or keep that link regards congrats again"
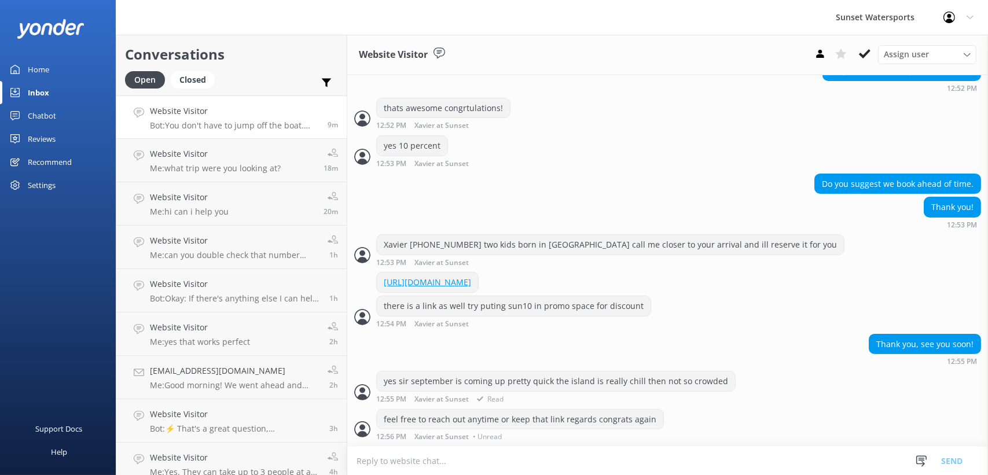
scroll to position [554, 0]
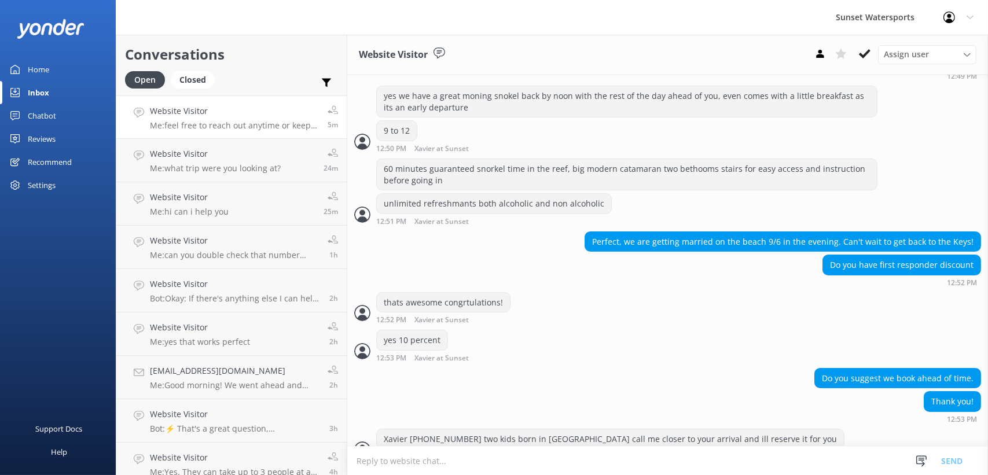
scroll to position [554, 0]
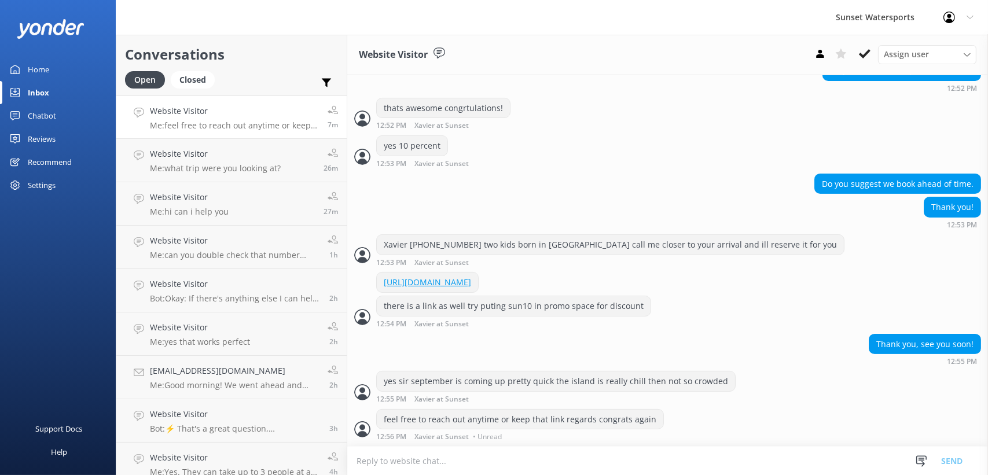
click at [45, 92] on div "Inbox" at bounding box center [38, 92] width 21 height 23
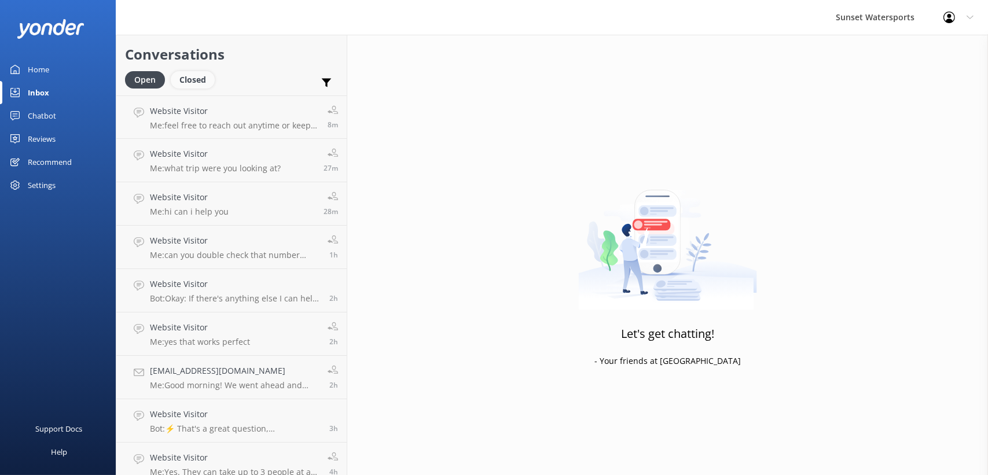
click at [208, 83] on div "Closed" at bounding box center [193, 79] width 44 height 17
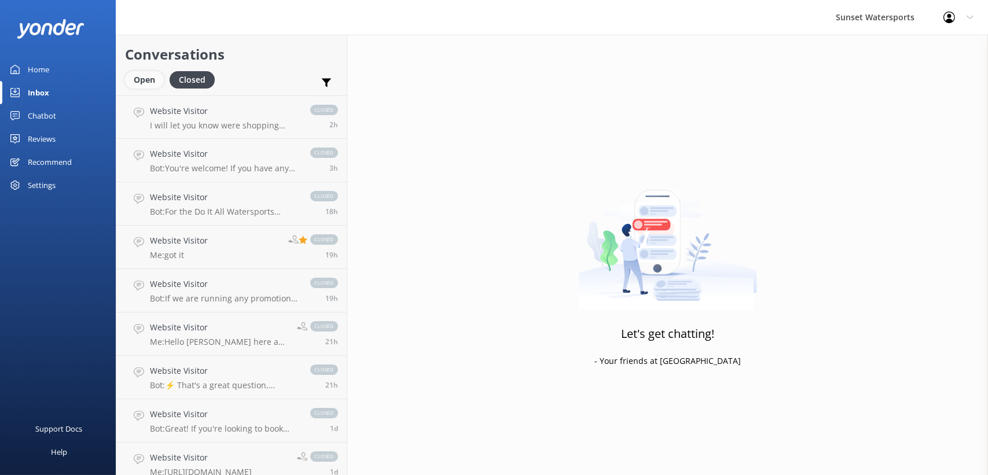
click at [145, 82] on div "Open" at bounding box center [144, 79] width 39 height 17
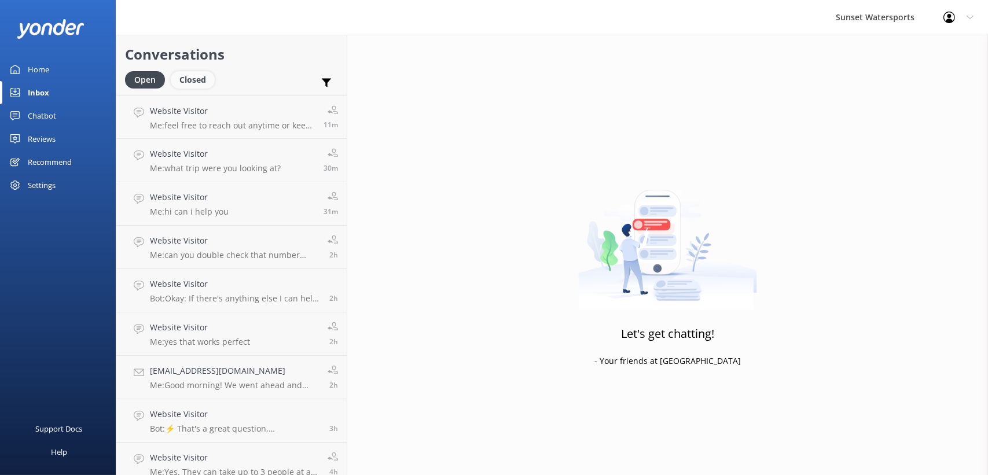
click at [197, 80] on div "Closed" at bounding box center [193, 79] width 44 height 17
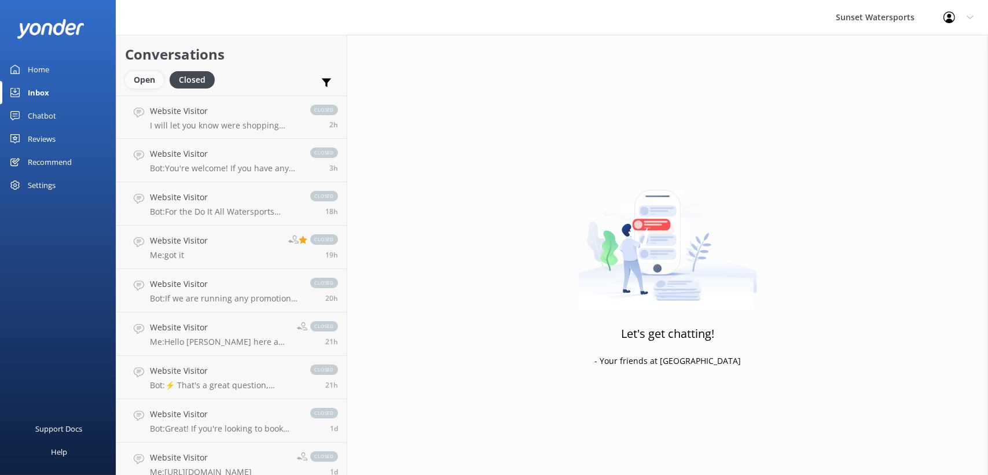
click at [136, 79] on div "Open" at bounding box center [144, 79] width 39 height 17
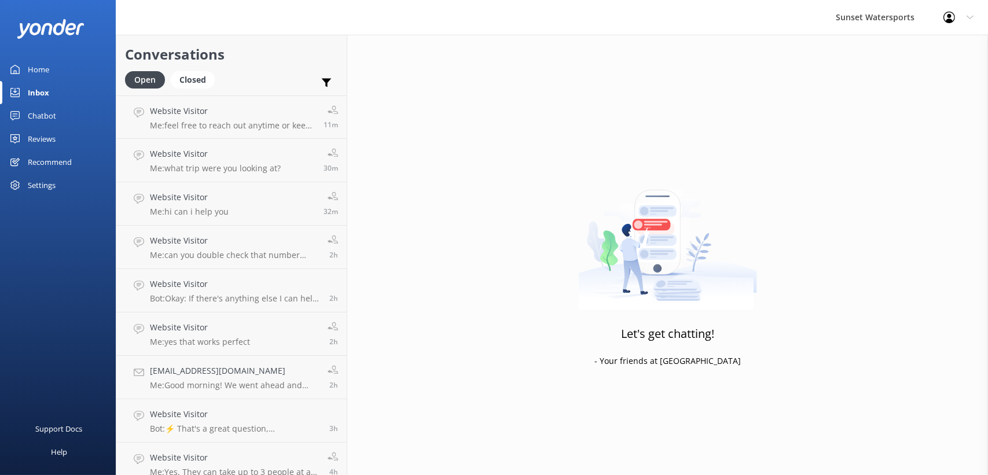
click at [33, 183] on div "Settings" at bounding box center [42, 185] width 28 height 23
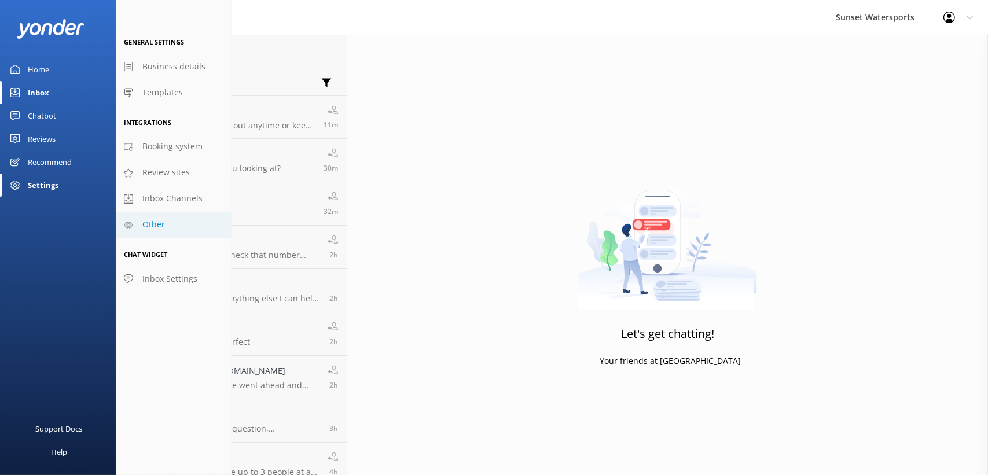
click at [146, 229] on span "Other" at bounding box center [153, 224] width 23 height 13
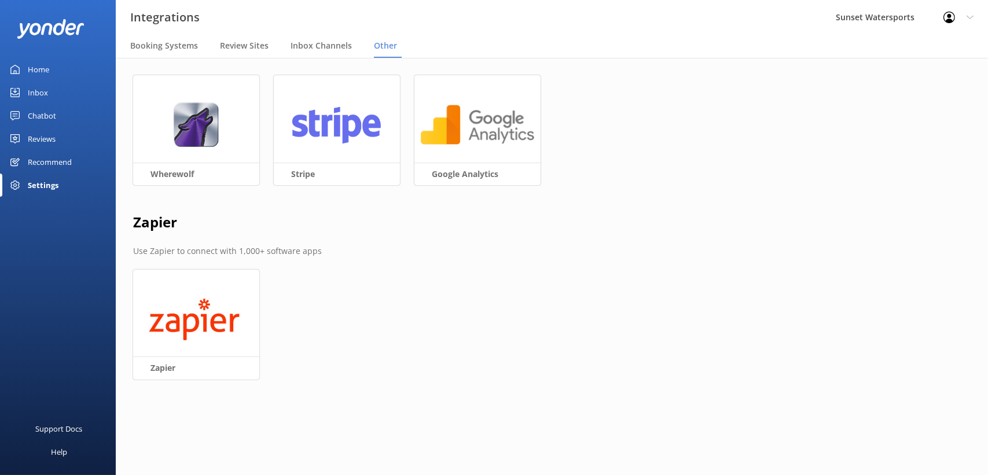
click at [53, 181] on div "Settings" at bounding box center [43, 185] width 31 height 23
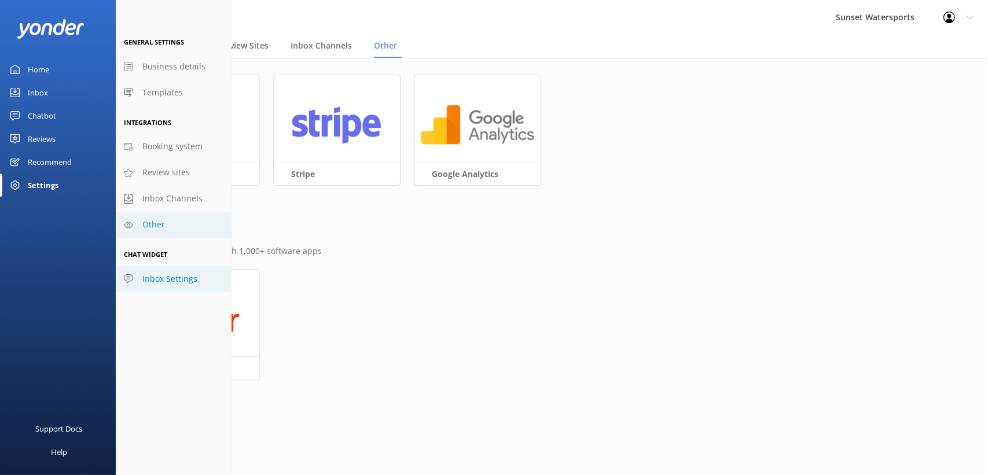
click at [165, 279] on span "Inbox Settings" at bounding box center [169, 279] width 55 height 13
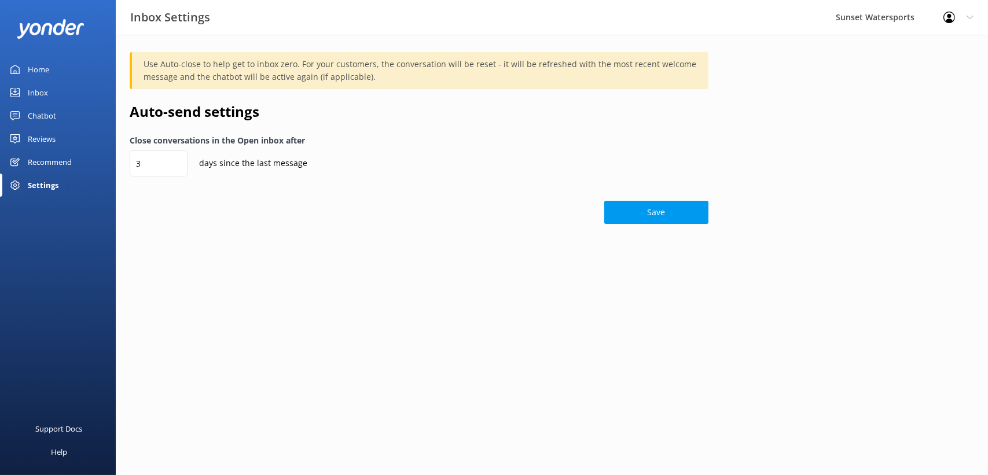
click at [46, 119] on div "Chatbot" at bounding box center [42, 115] width 28 height 23
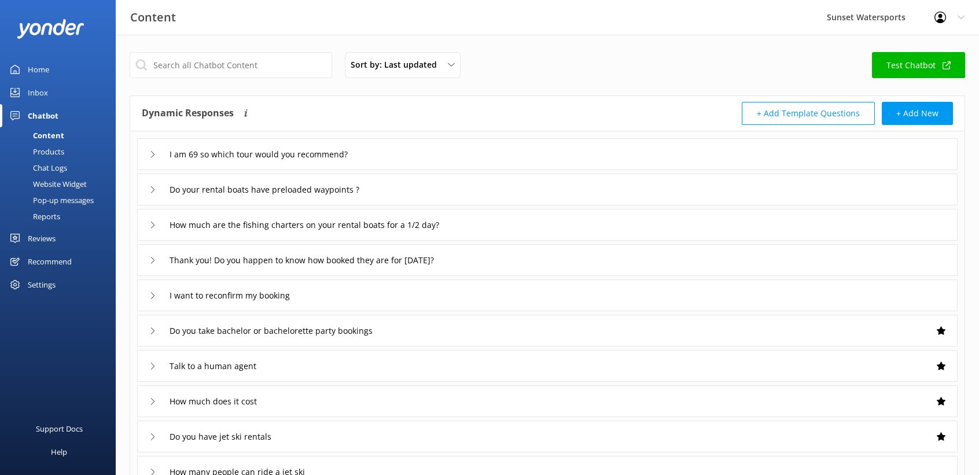
click at [61, 200] on div "Pop-up messages" at bounding box center [50, 200] width 87 height 16
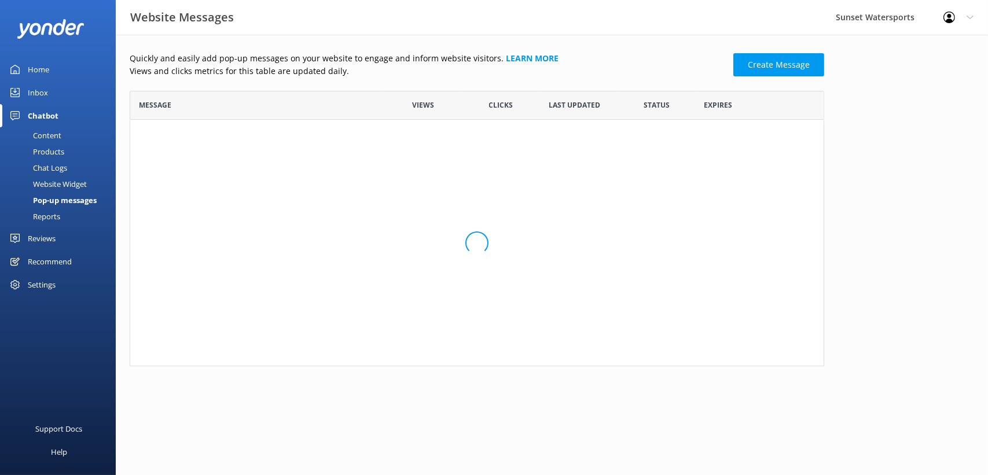
scroll to position [69, 685]
click at [80, 183] on div "Website Widget" at bounding box center [47, 184] width 80 height 16
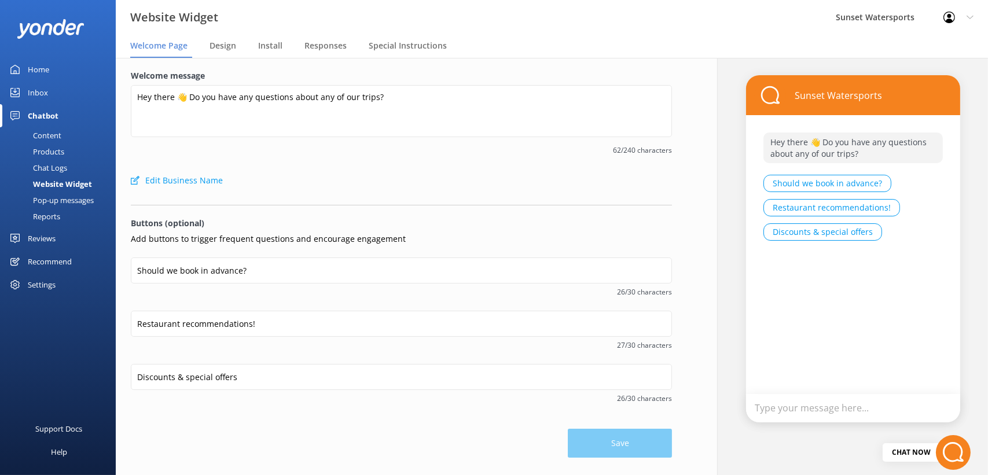
click at [56, 163] on div "Chat Logs" at bounding box center [37, 168] width 60 height 16
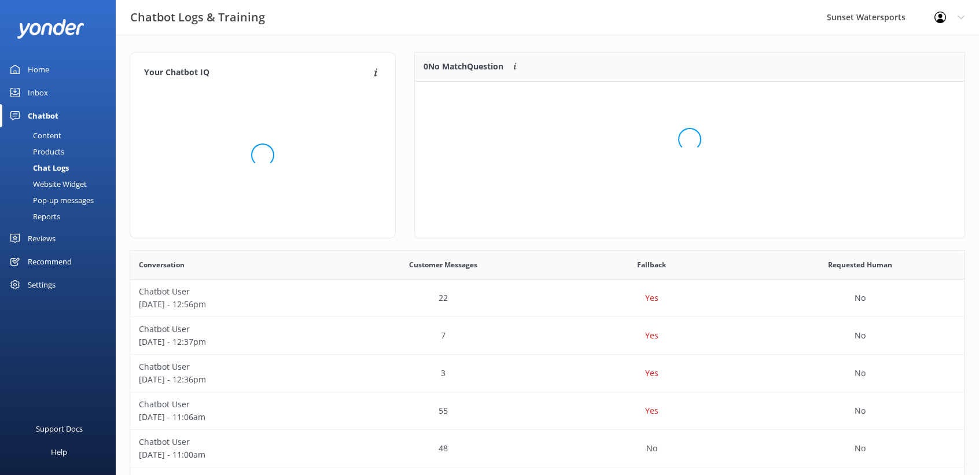
scroll to position [136, 541]
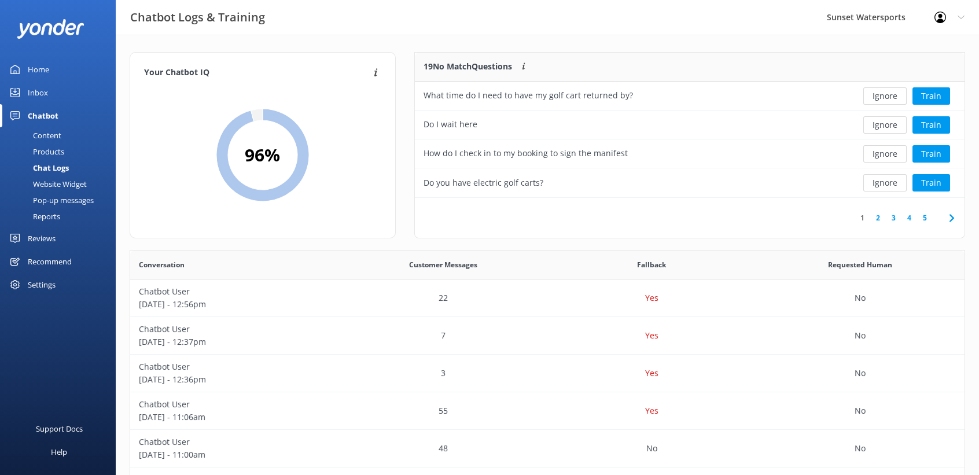
click at [47, 152] on div "Products" at bounding box center [35, 152] width 57 height 16
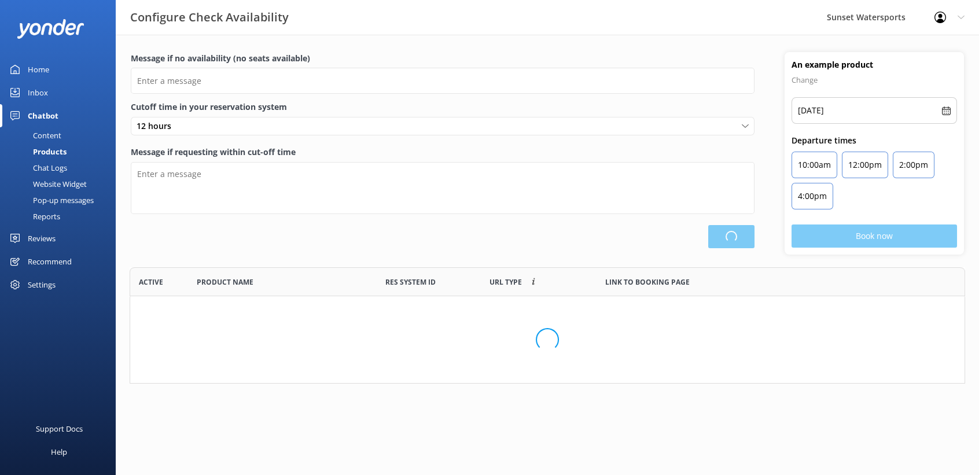
scroll to position [339, 826]
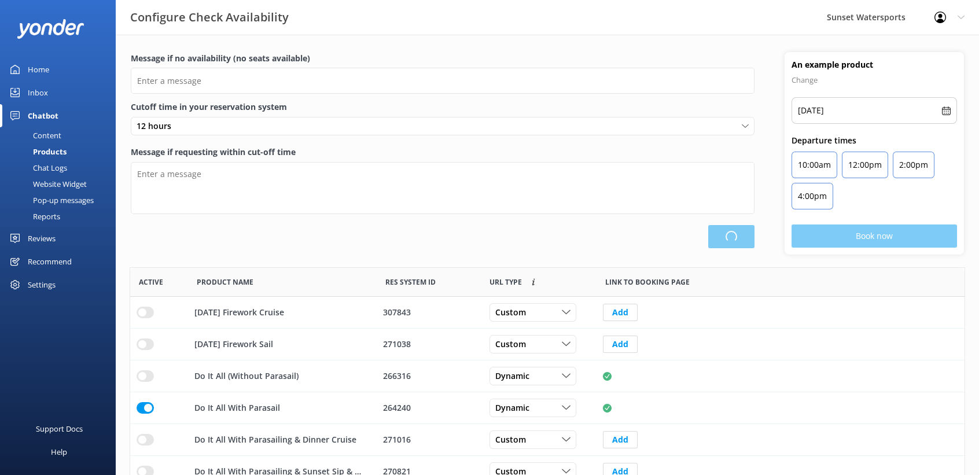
type input "There are no seats available, please check an alternative day"
type textarea "Please contact us to check availability at 305-296-2554"
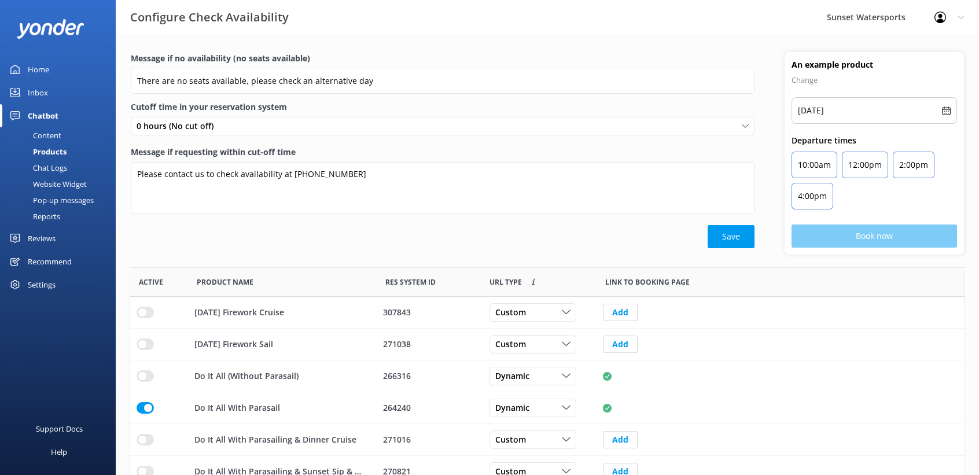
click at [53, 137] on div "Content" at bounding box center [34, 135] width 54 height 16
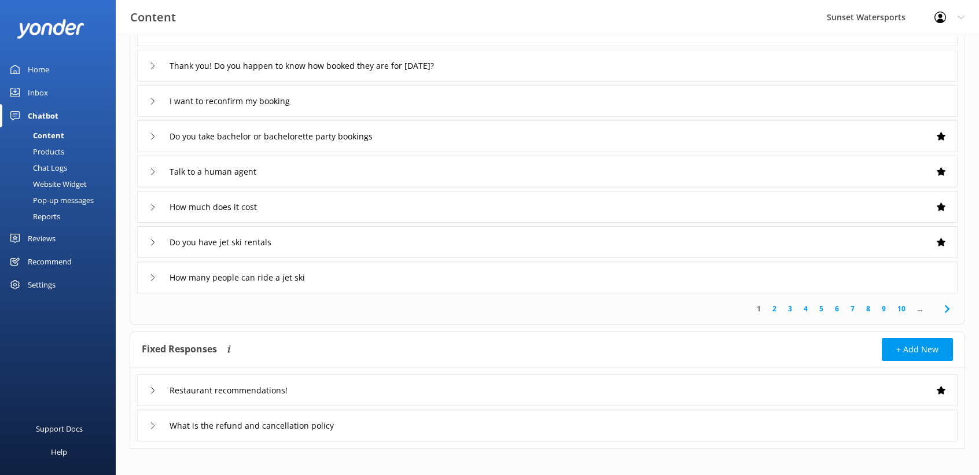
scroll to position [203, 0]
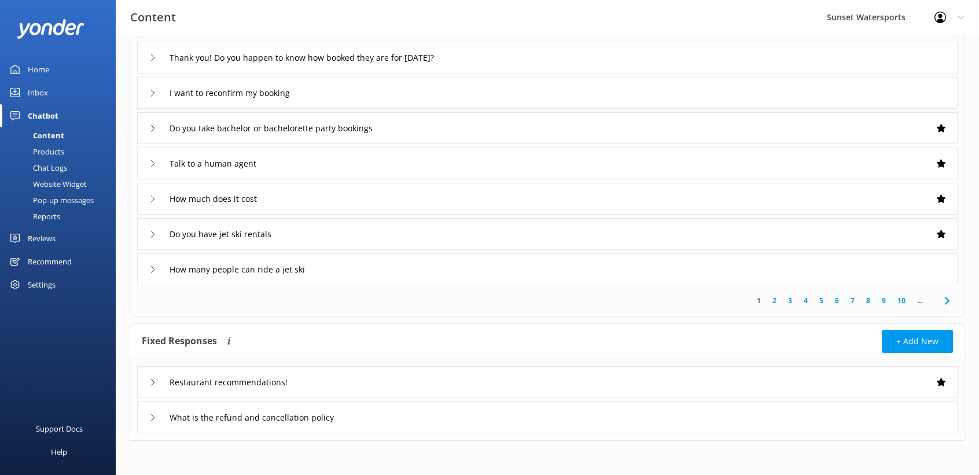
click at [31, 285] on div "Settings" at bounding box center [42, 284] width 28 height 23
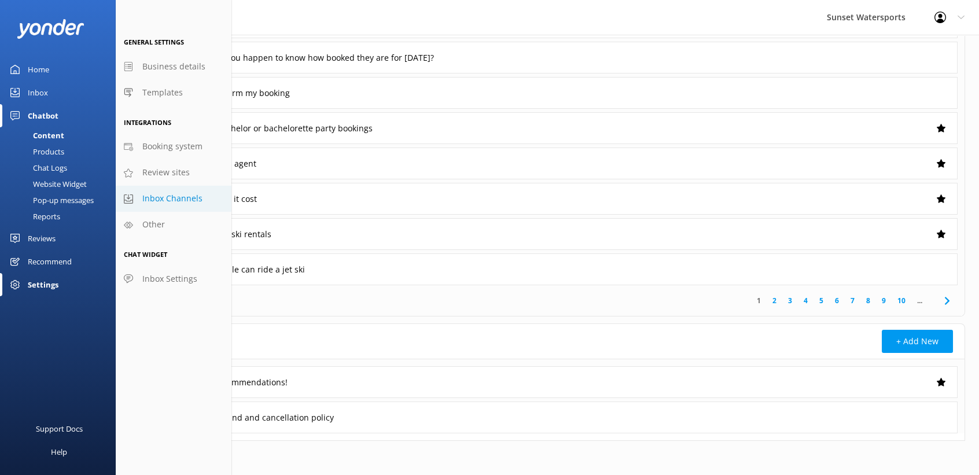
click at [175, 199] on span "Inbox Channels" at bounding box center [172, 198] width 60 height 13
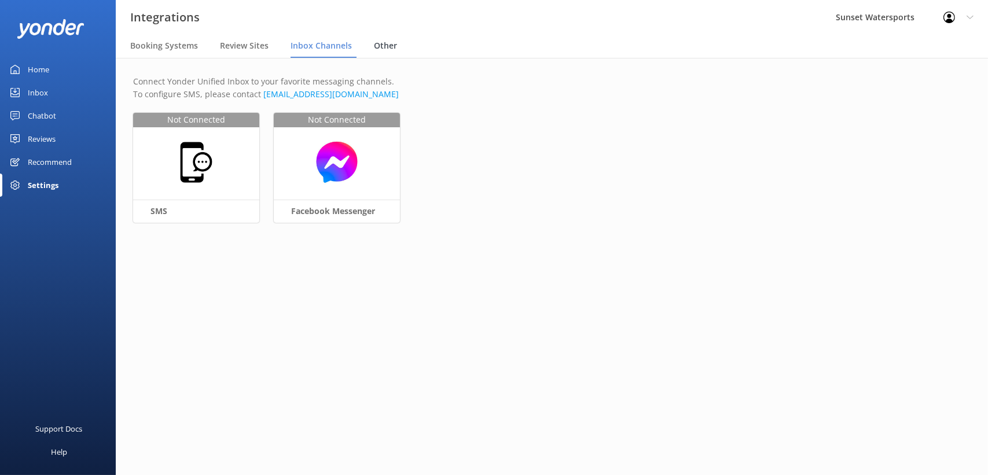
click at [385, 42] on span "Other" at bounding box center [385, 46] width 23 height 12
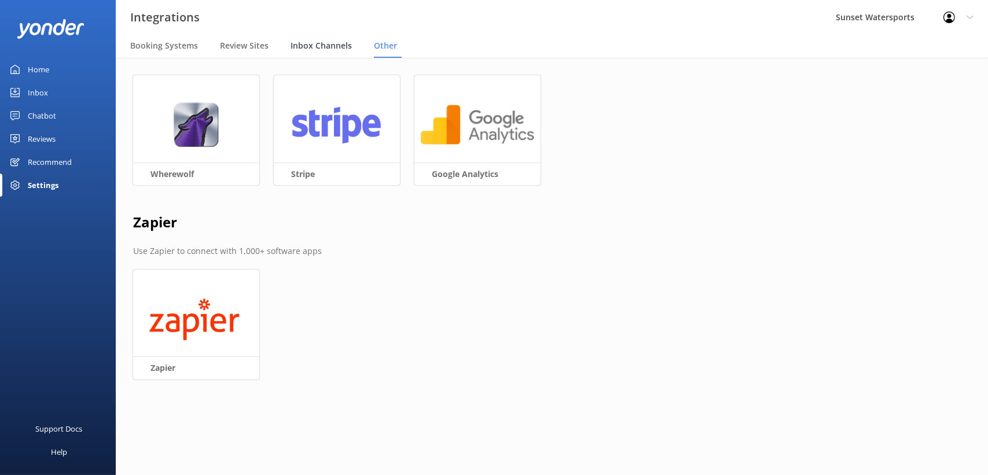
click at [335, 44] on span "Inbox Channels" at bounding box center [321, 46] width 61 height 12
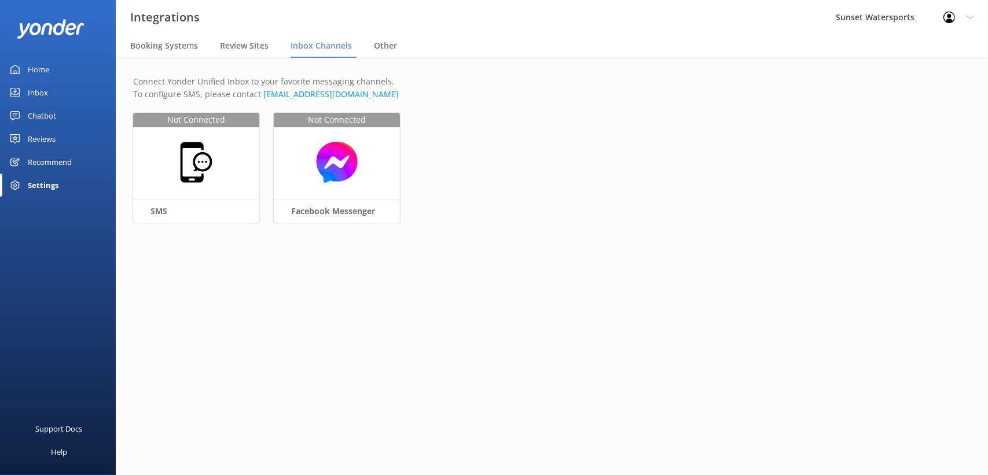
click at [41, 116] on div "Chatbot" at bounding box center [42, 115] width 28 height 23
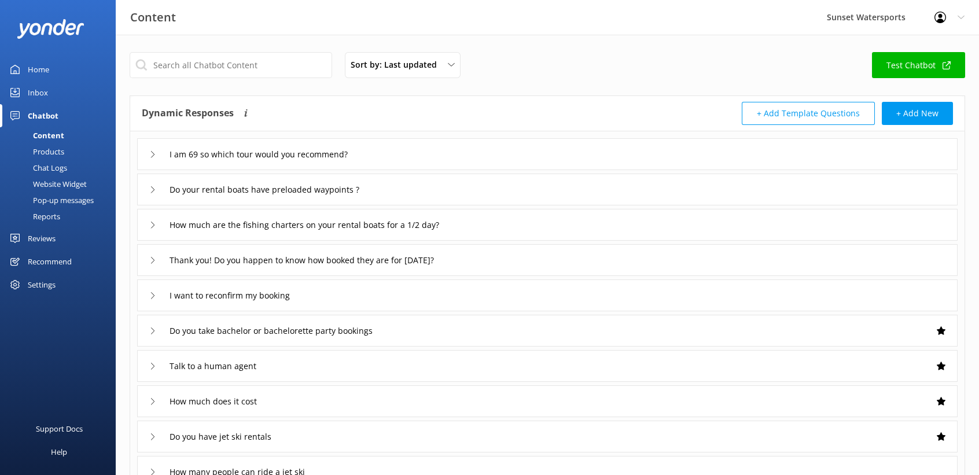
click at [61, 185] on div "Website Widget" at bounding box center [47, 184] width 80 height 16
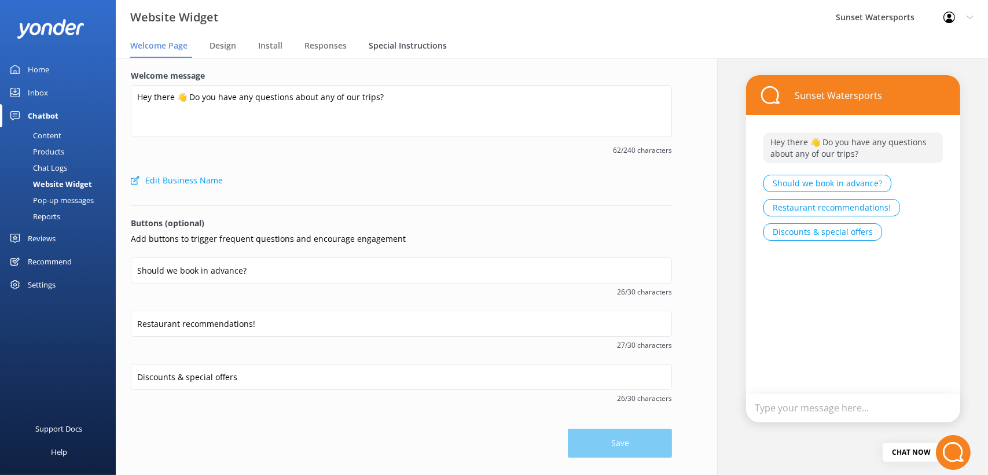
click at [393, 42] on span "Special Instructions" at bounding box center [408, 46] width 78 height 12
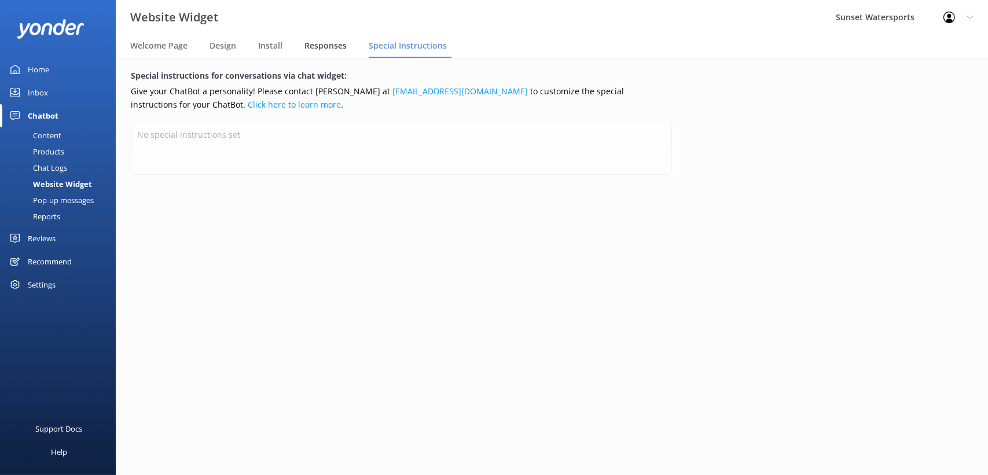
click at [331, 44] on span "Responses" at bounding box center [325, 46] width 42 height 12
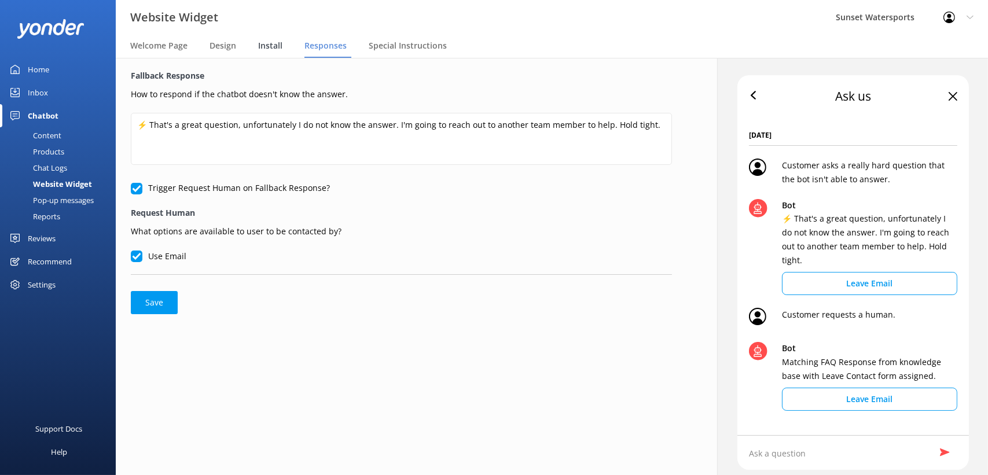
click at [277, 45] on span "Install" at bounding box center [270, 46] width 24 height 12
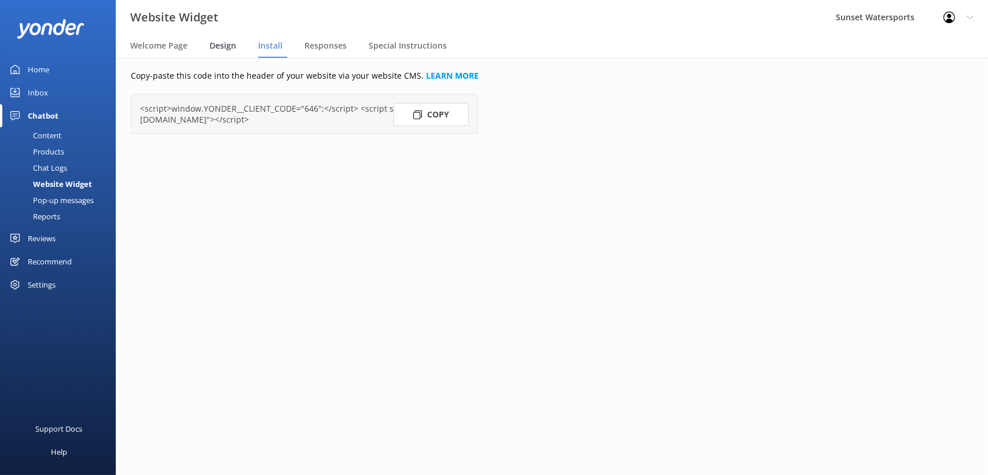
click at [228, 45] on span "Design" at bounding box center [223, 46] width 27 height 12
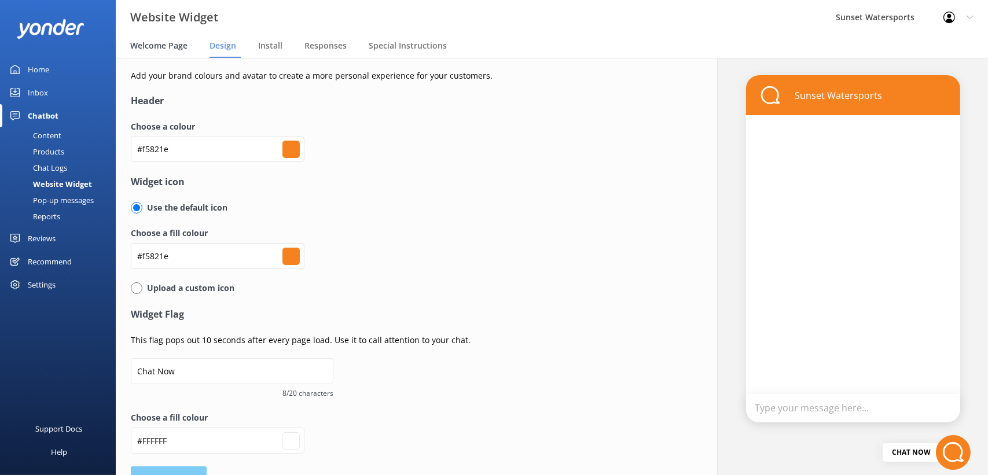
click at [181, 50] on span "Welcome Page" at bounding box center [158, 46] width 57 height 12
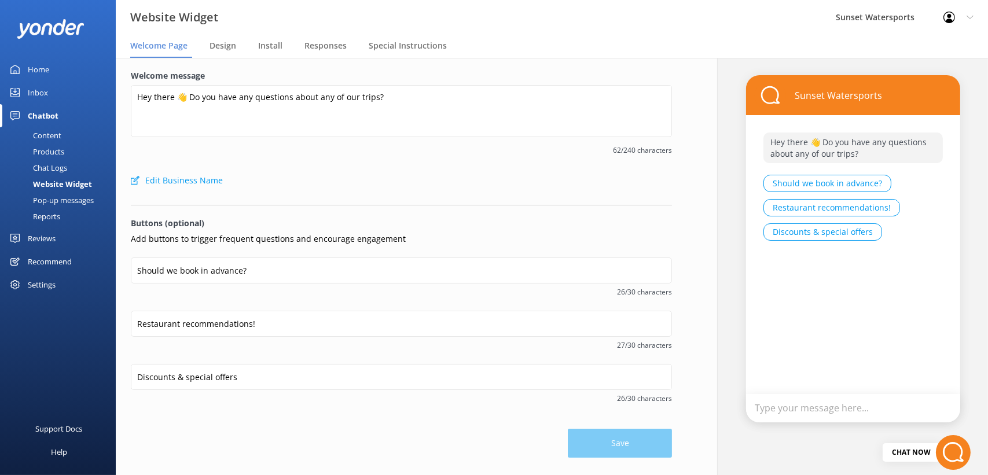
click at [56, 165] on div "Chat Logs" at bounding box center [37, 168] width 60 height 16
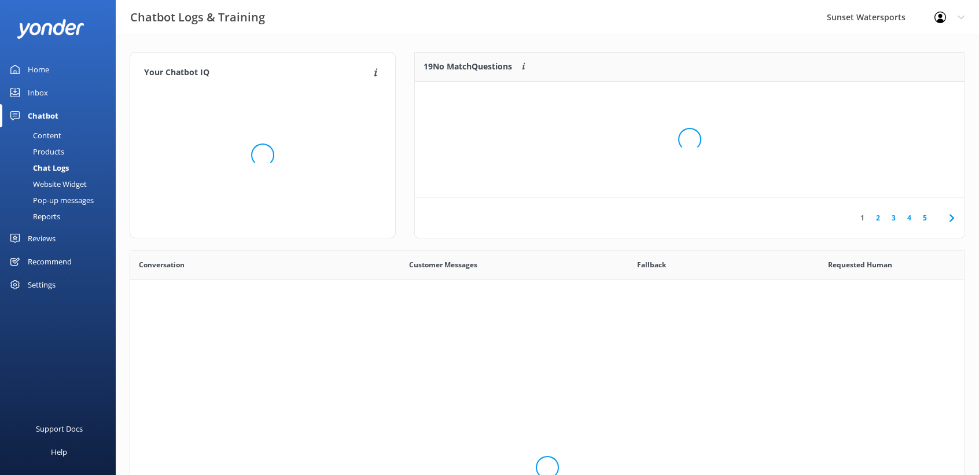
scroll to position [396, 826]
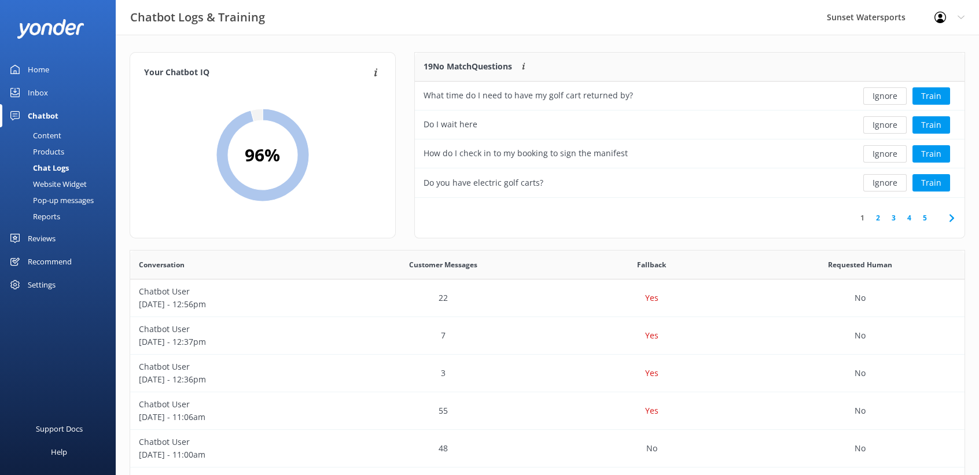
click at [41, 215] on div "Reports" at bounding box center [33, 216] width 53 height 16
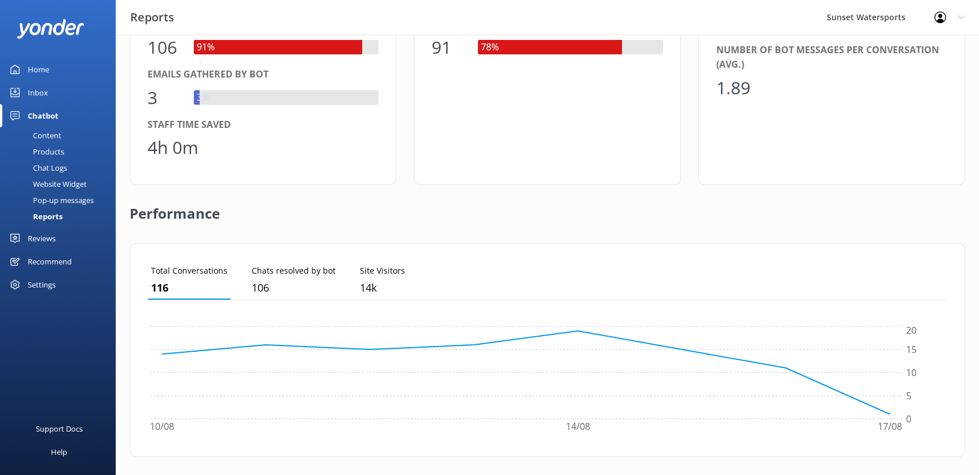
scroll to position [99, 0]
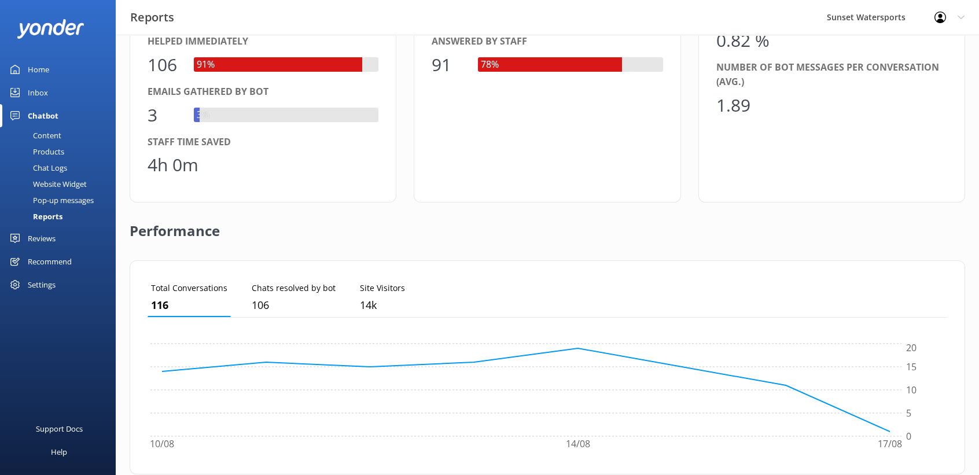
click at [47, 259] on div "Recommend" at bounding box center [50, 261] width 44 height 23
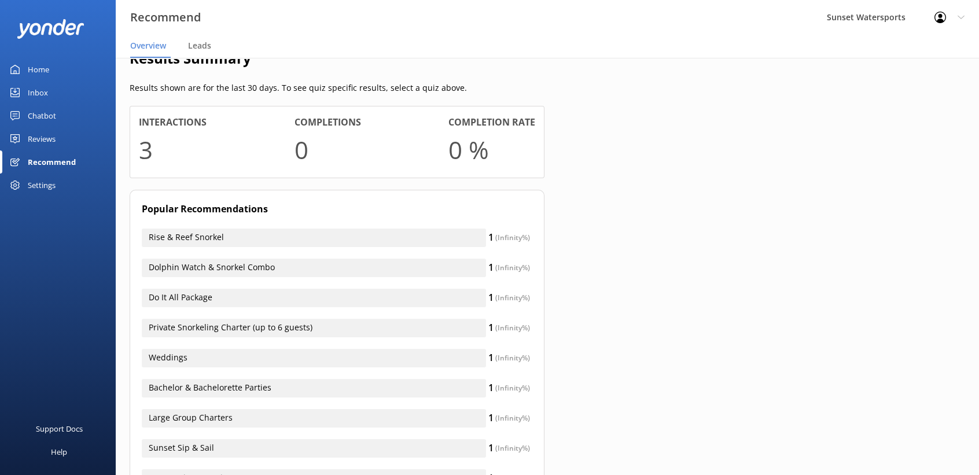
scroll to position [327, 0]
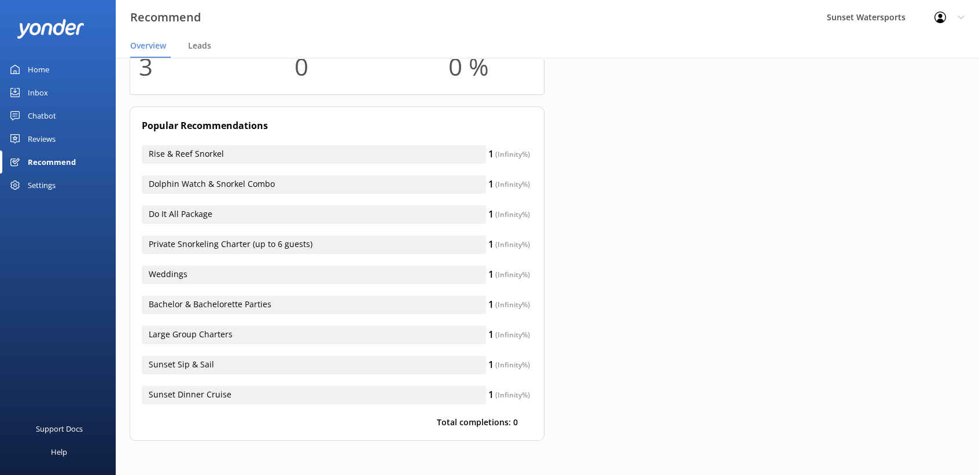
click at [40, 187] on div "Settings" at bounding box center [42, 185] width 28 height 23
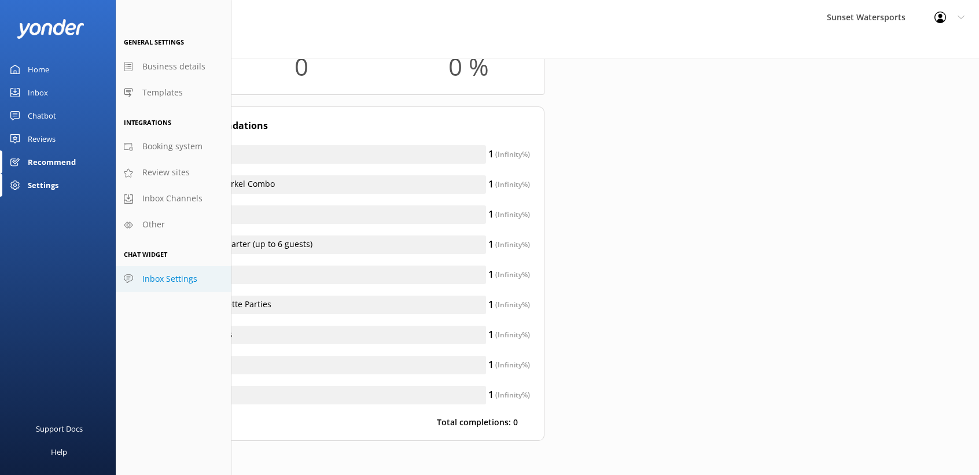
click at [168, 280] on span "Inbox Settings" at bounding box center [169, 279] width 55 height 13
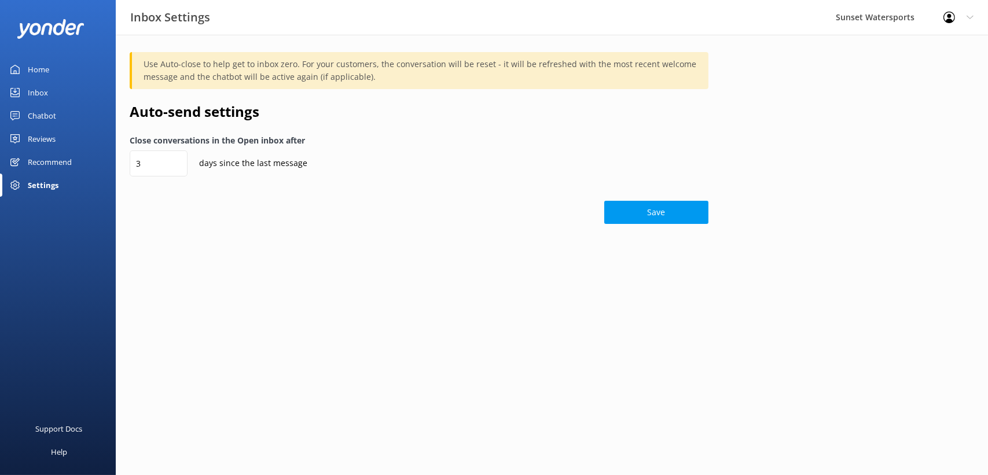
click at [45, 186] on div "Settings" at bounding box center [43, 185] width 31 height 23
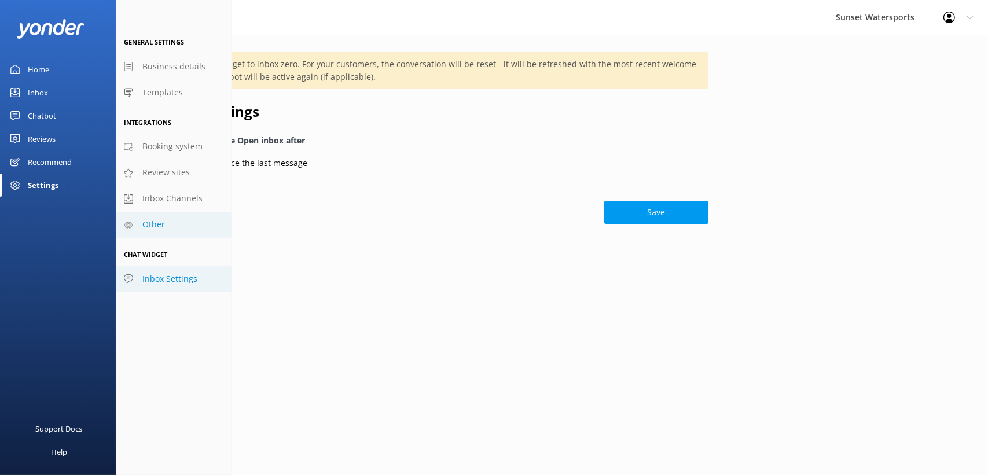
click at [160, 222] on span "Other" at bounding box center [153, 224] width 23 height 13
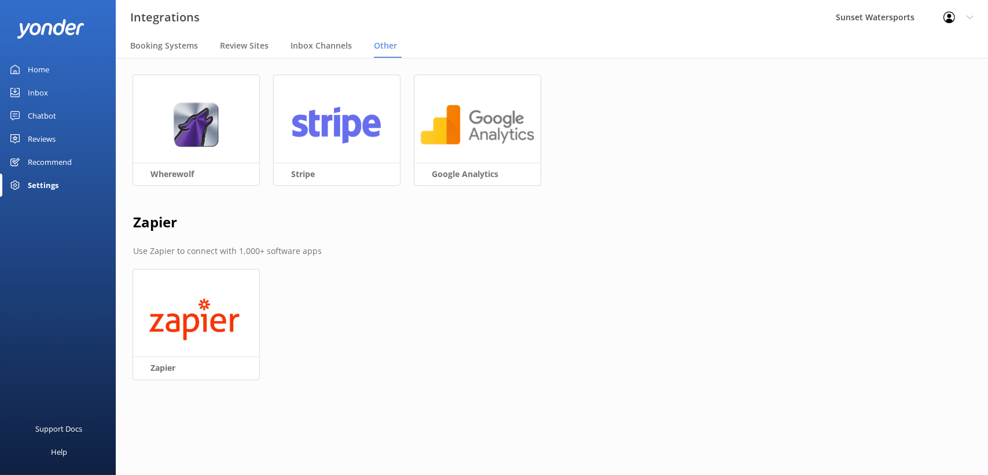
click at [36, 185] on div "Settings" at bounding box center [43, 185] width 31 height 23
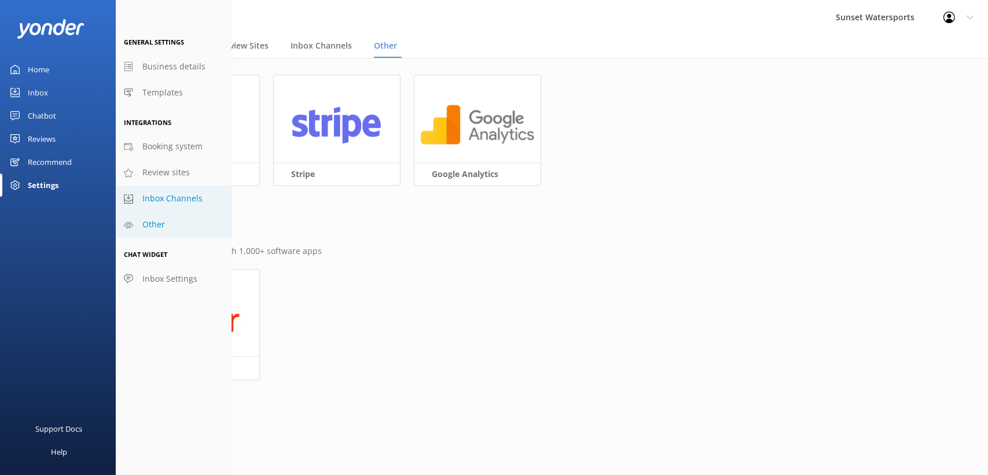
click at [163, 200] on span "Inbox Channels" at bounding box center [172, 198] width 60 height 13
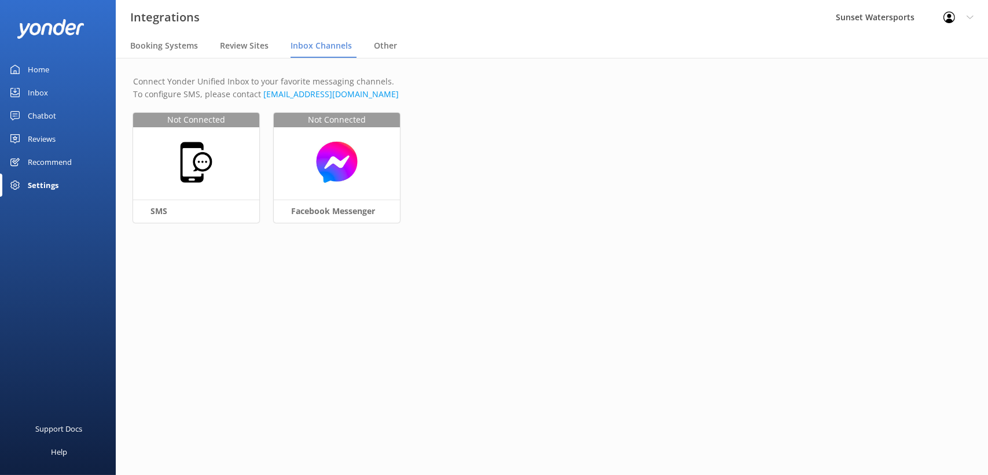
click at [41, 186] on div "Settings" at bounding box center [43, 185] width 31 height 23
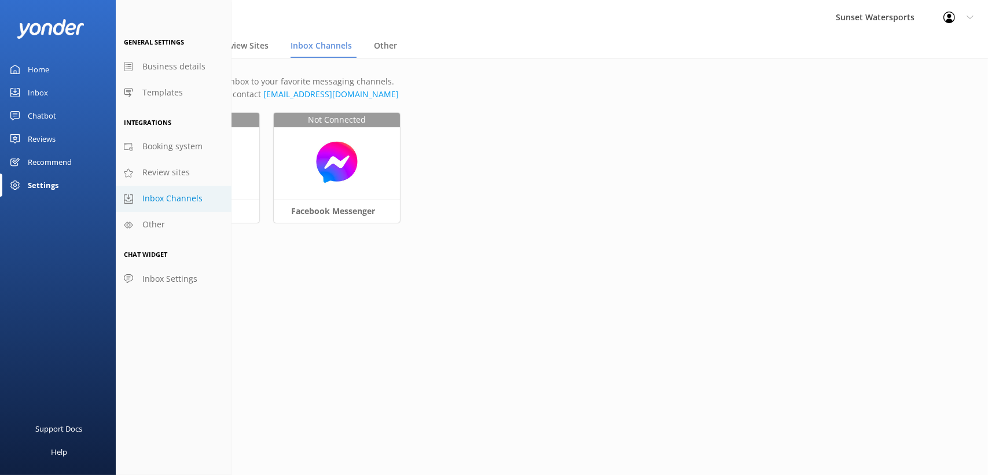
click at [153, 196] on span "Inbox Channels" at bounding box center [172, 198] width 60 height 13
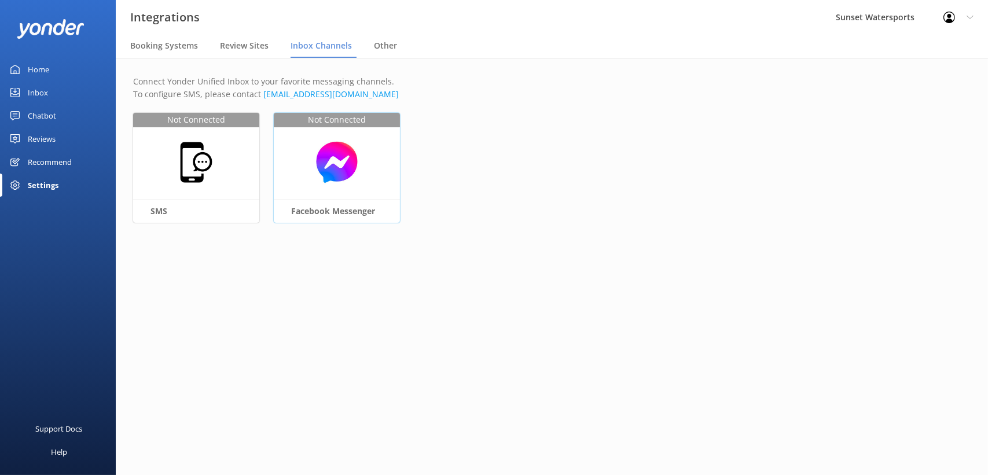
click at [347, 178] on img at bounding box center [337, 162] width 115 height 45
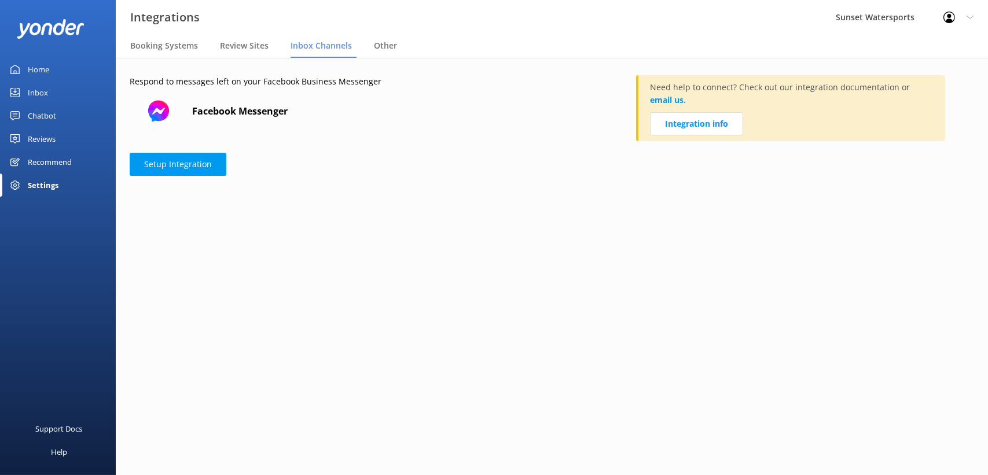
click at [44, 69] on div "Home" at bounding box center [38, 69] width 21 height 23
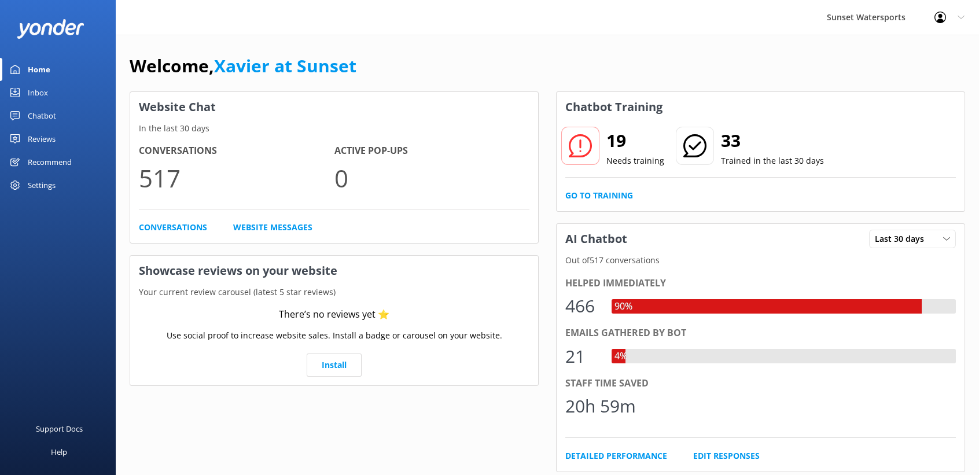
click at [41, 90] on div "Inbox" at bounding box center [38, 92] width 20 height 23
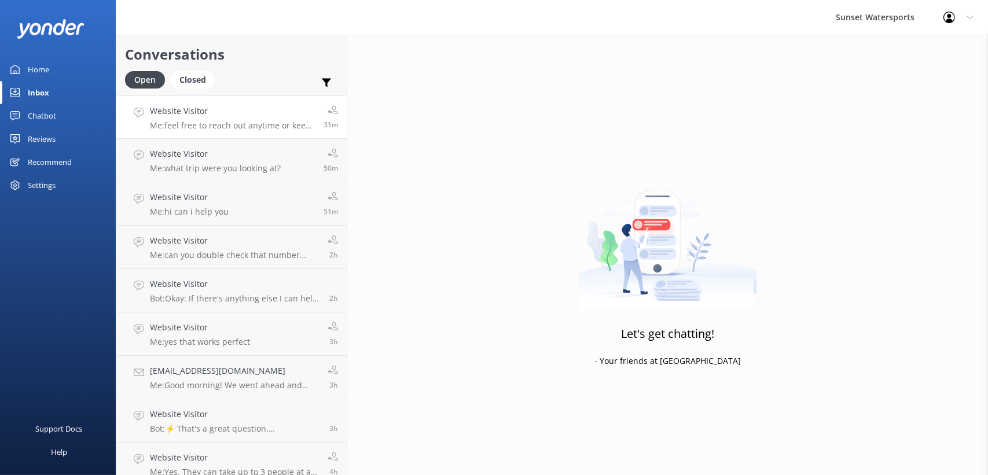
click at [270, 119] on div "Website Visitor Me: feel free to reach out anytime or keep that link regards co…" at bounding box center [232, 117] width 165 height 25
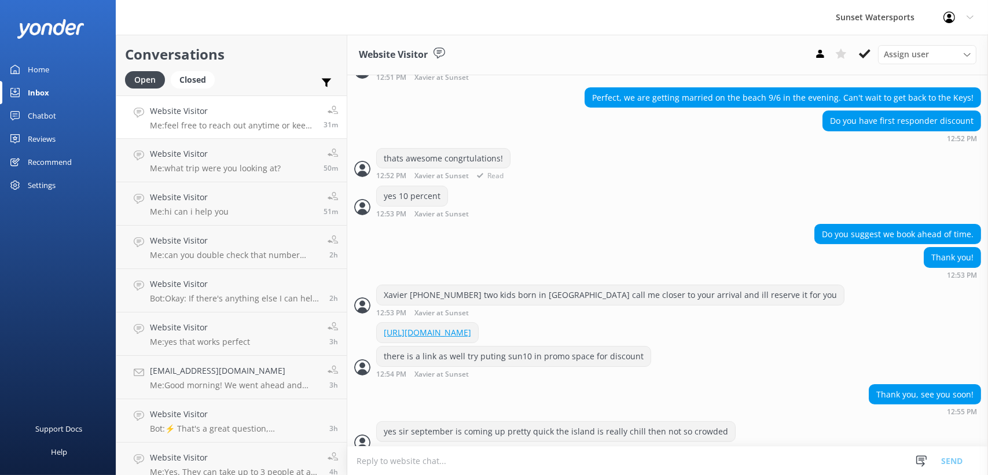
scroll to position [554, 0]
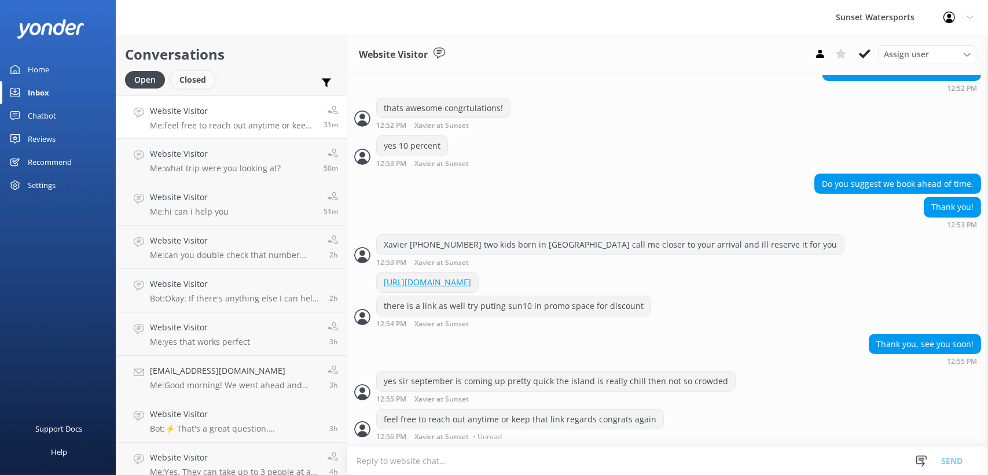
click at [195, 78] on div "Closed" at bounding box center [193, 79] width 44 height 17
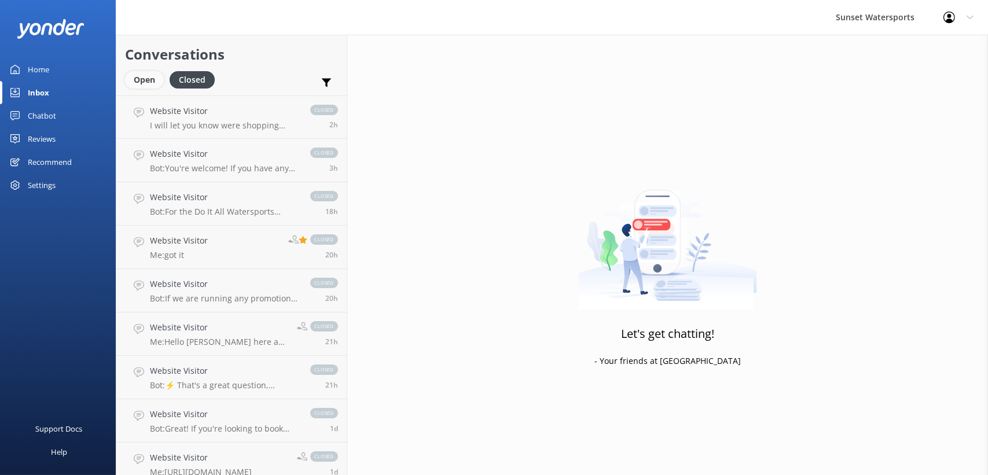
click at [147, 83] on div "Open" at bounding box center [144, 79] width 39 height 17
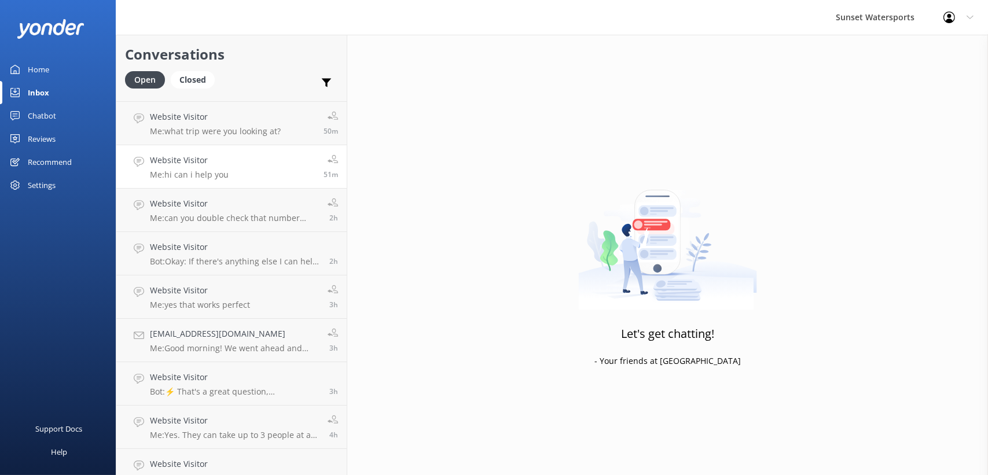
scroll to position [54, 0]
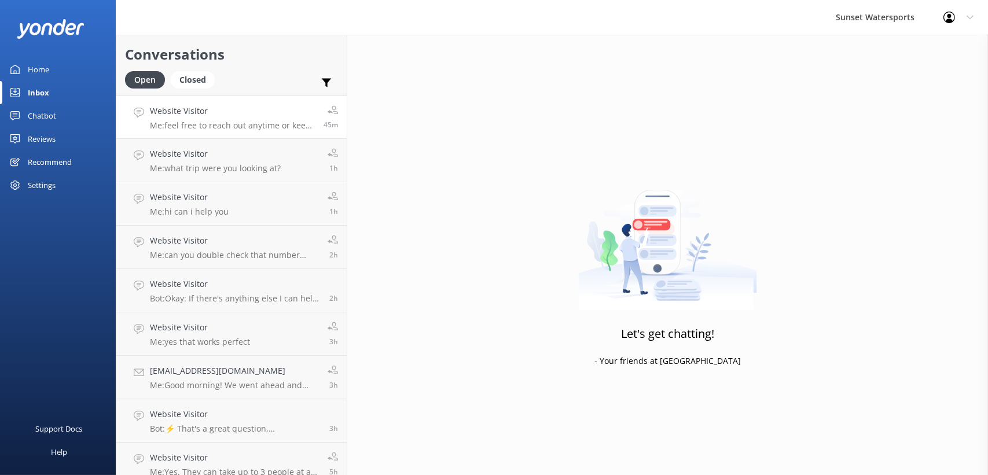
click at [274, 119] on div "Website Visitor Me: feel free to reach out anytime or keep that link regards co…" at bounding box center [232, 117] width 165 height 25
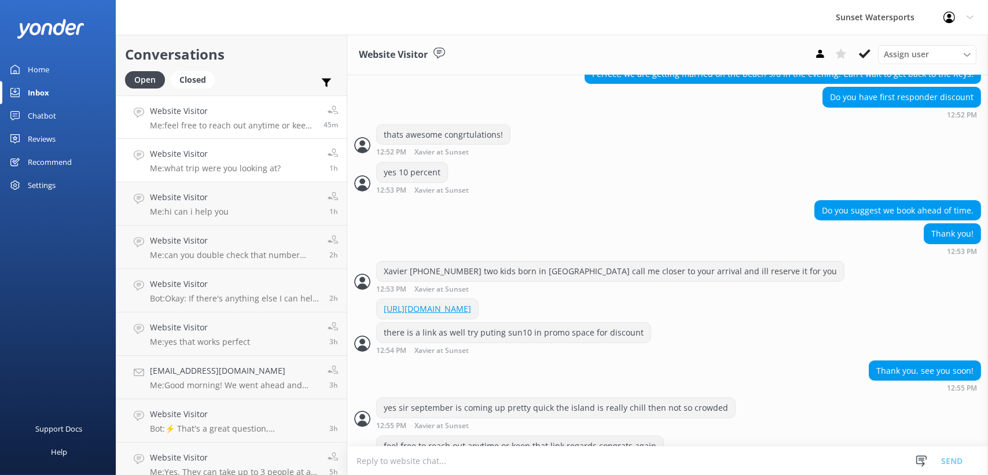
scroll to position [554, 0]
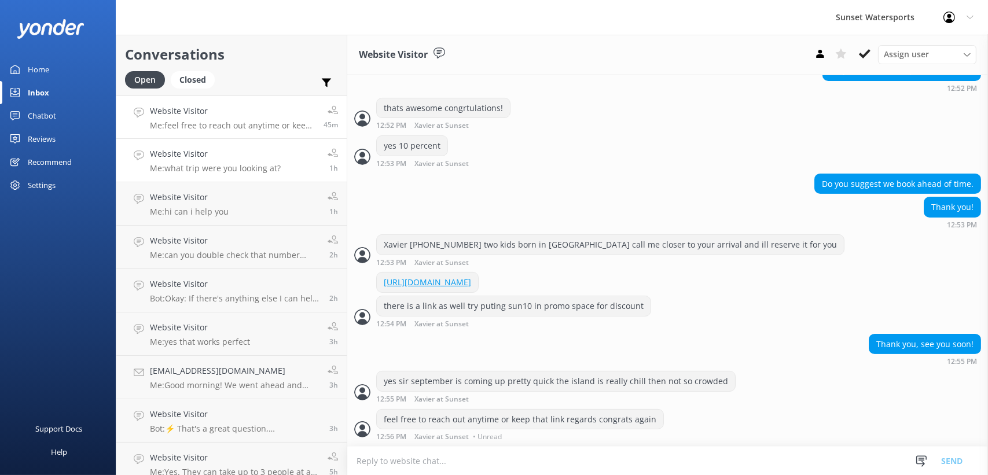
click at [254, 164] on p "Me: what trip were you looking at?" at bounding box center [215, 168] width 131 height 10
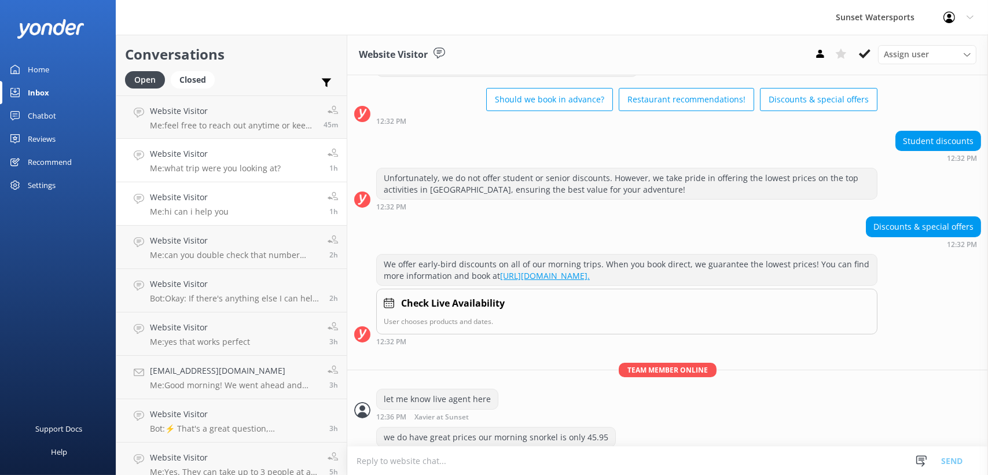
scroll to position [89, 0]
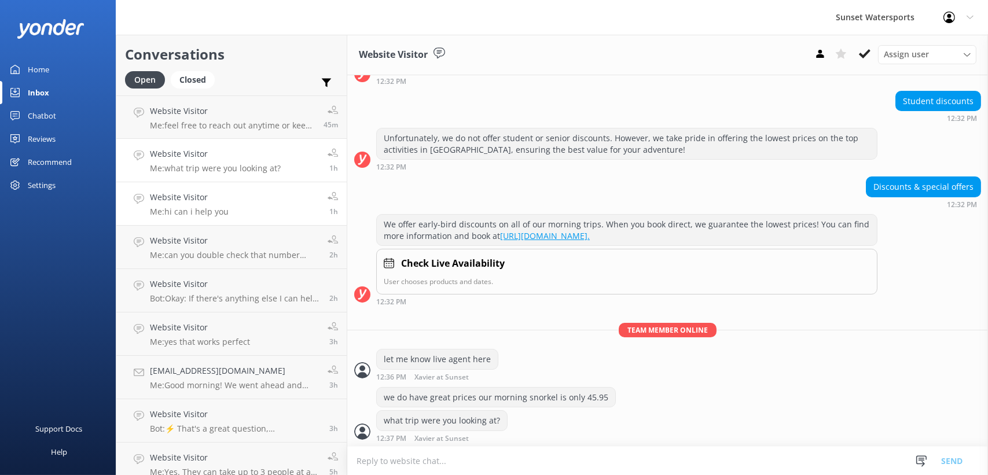
click at [251, 209] on link "Website Visitor Me: hi can i help you 1h" at bounding box center [231, 203] width 230 height 43
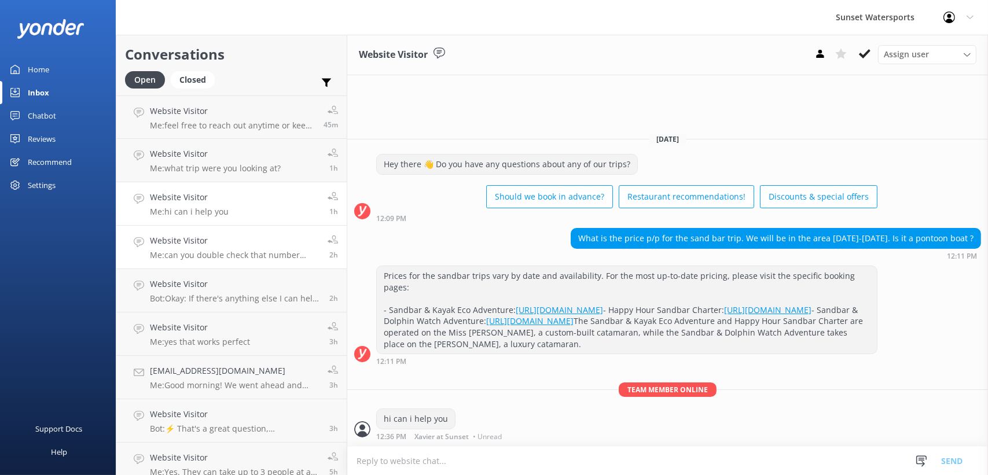
click at [288, 255] on p "Me: can you double check that number please" at bounding box center [234, 255] width 169 height 10
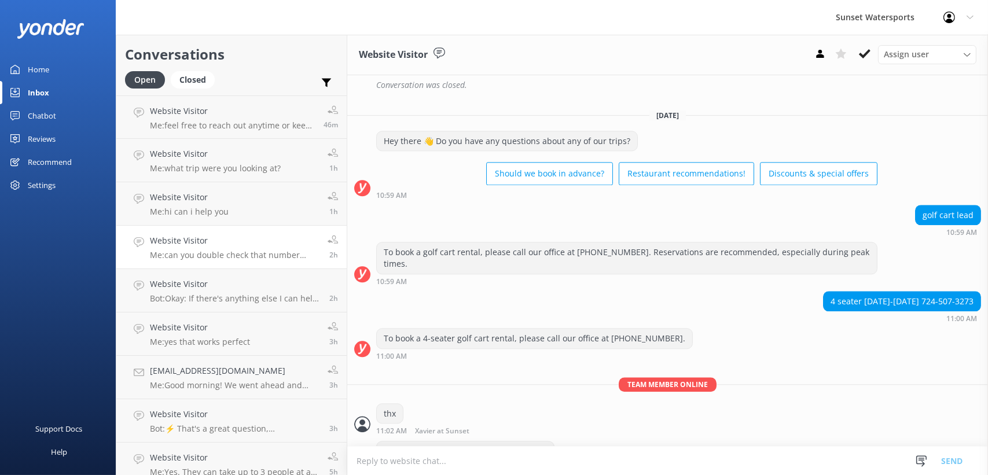
scroll to position [4554, 0]
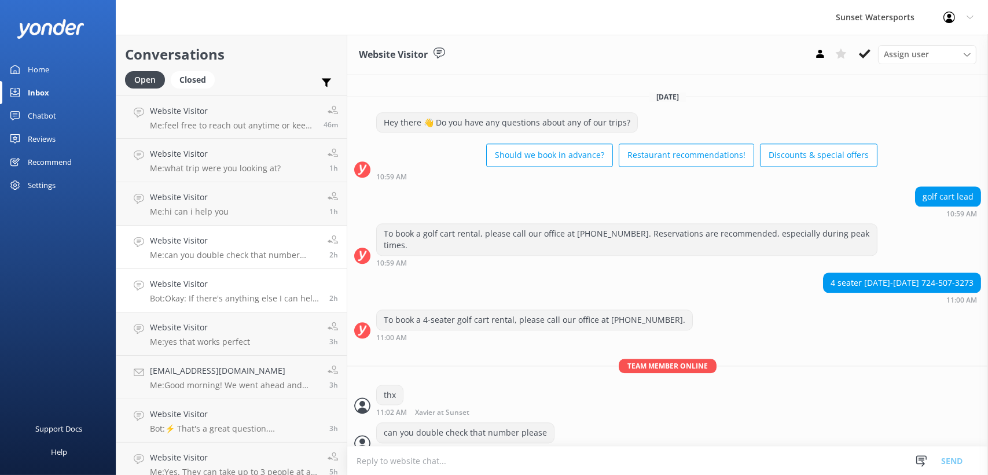
click at [260, 298] on p "Bot: Okay: If there's anything else I can help with, let me know!" at bounding box center [235, 298] width 171 height 10
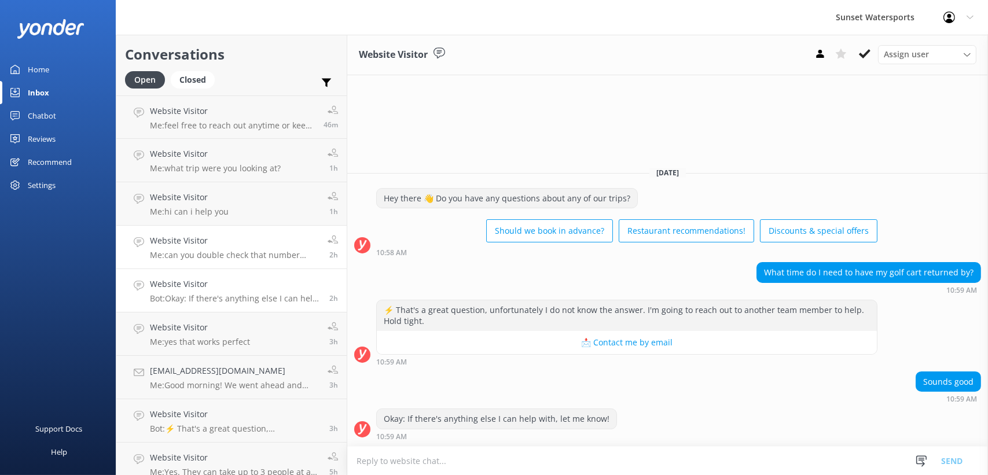
click at [253, 254] on p "Me: can you double check that number please" at bounding box center [234, 255] width 169 height 10
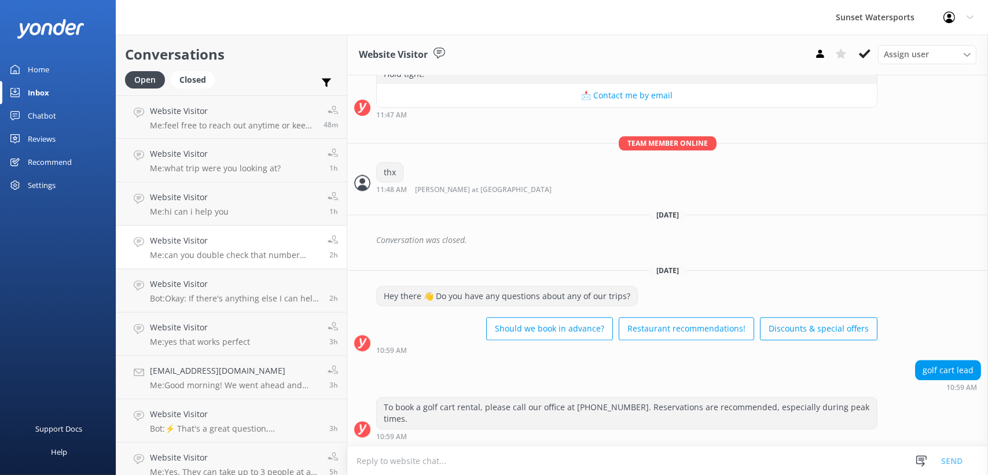
scroll to position [4568, 0]
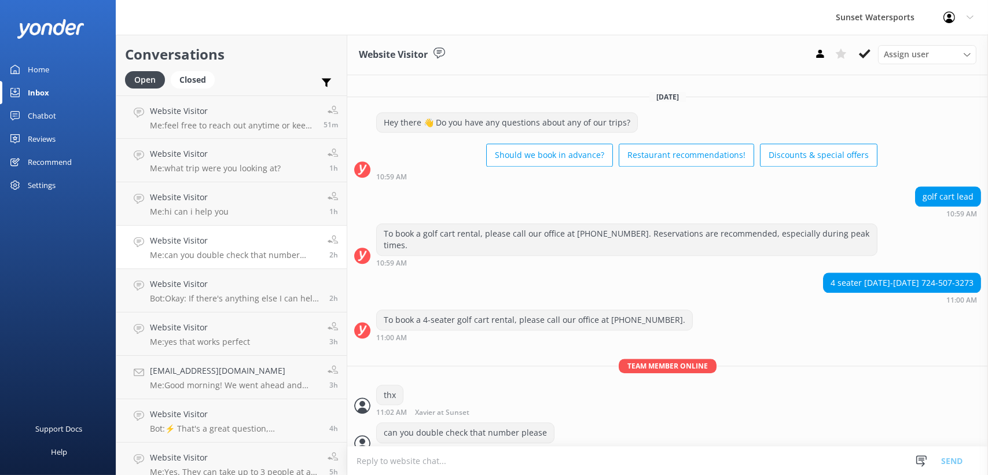
click at [442, 458] on textarea at bounding box center [667, 461] width 641 height 28
drag, startPoint x: 442, startPoint y: 458, endPoint x: 400, endPoint y: 464, distance: 42.0
click at [400, 464] on textarea at bounding box center [667, 461] width 641 height 28
click at [400, 468] on textarea at bounding box center [667, 461] width 641 height 28
type textarea "7245043273"
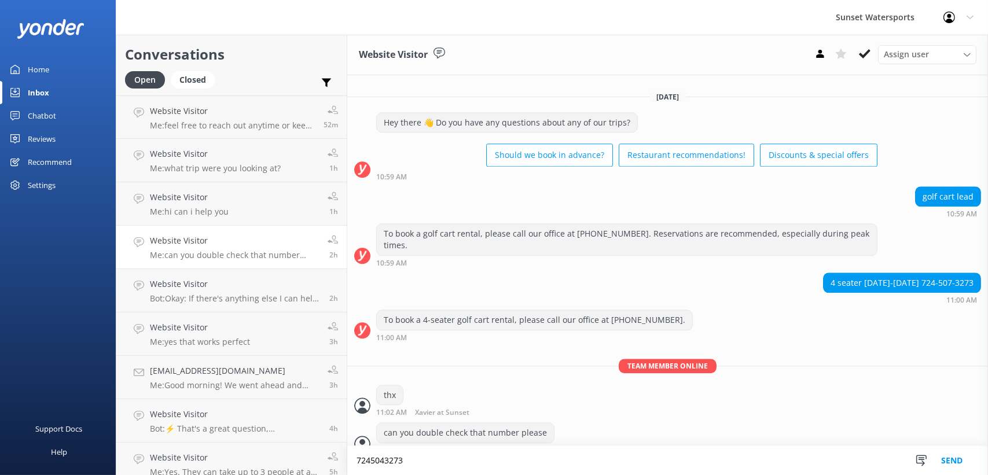
scroll to position [4569, 0]
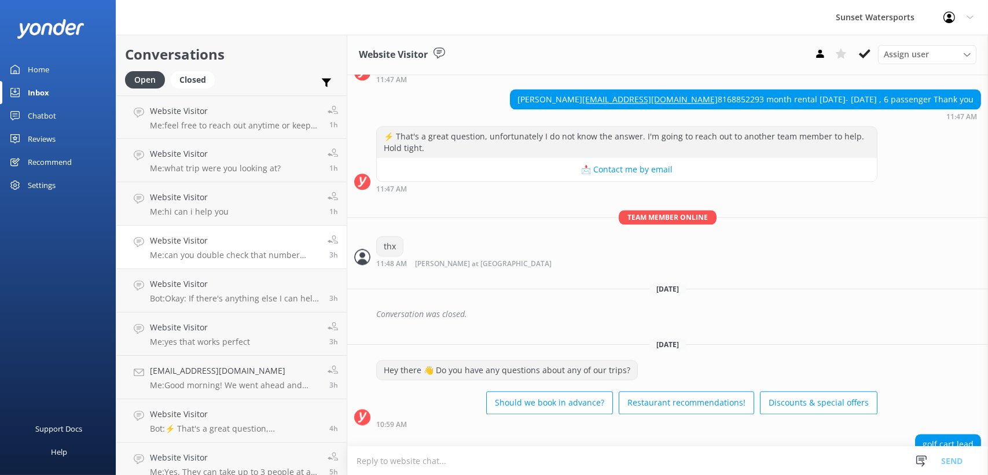
scroll to position [4569, 0]
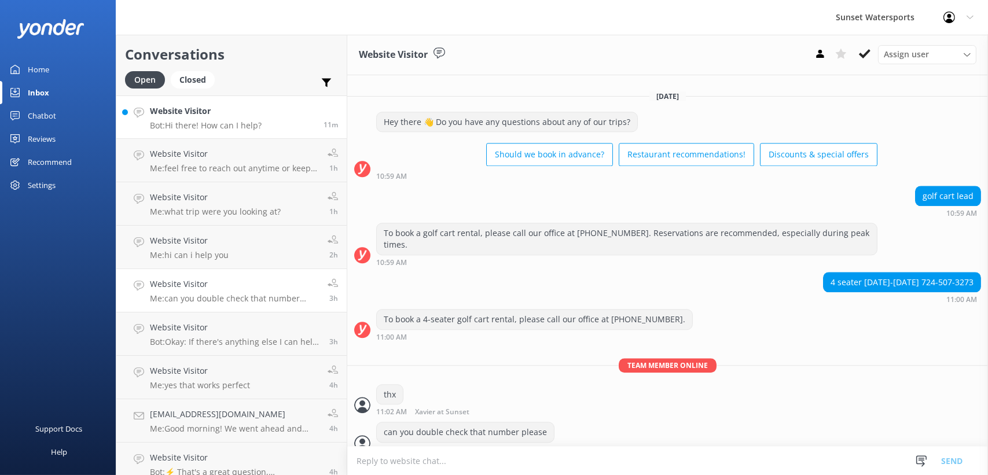
click at [194, 122] on p "Bot: Hi there! How can I help?" at bounding box center [206, 125] width 112 height 10
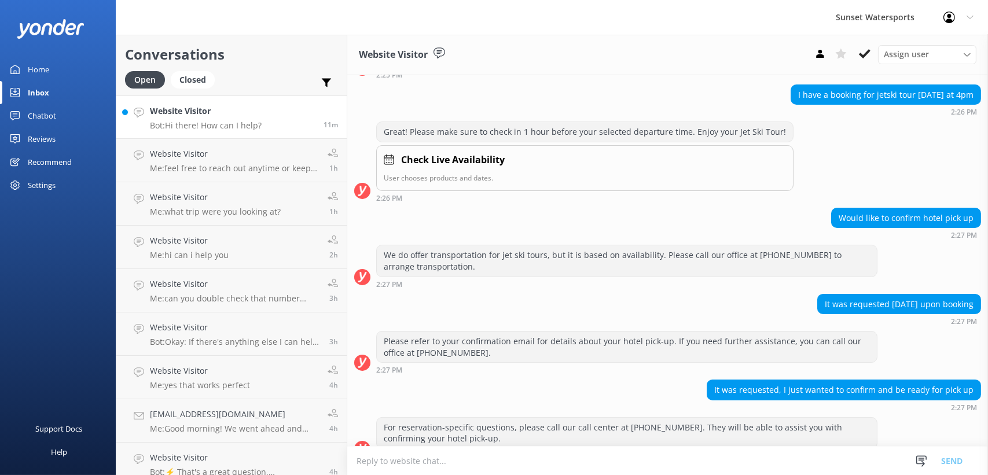
scroll to position [188, 0]
